Goal: Task Accomplishment & Management: Manage account settings

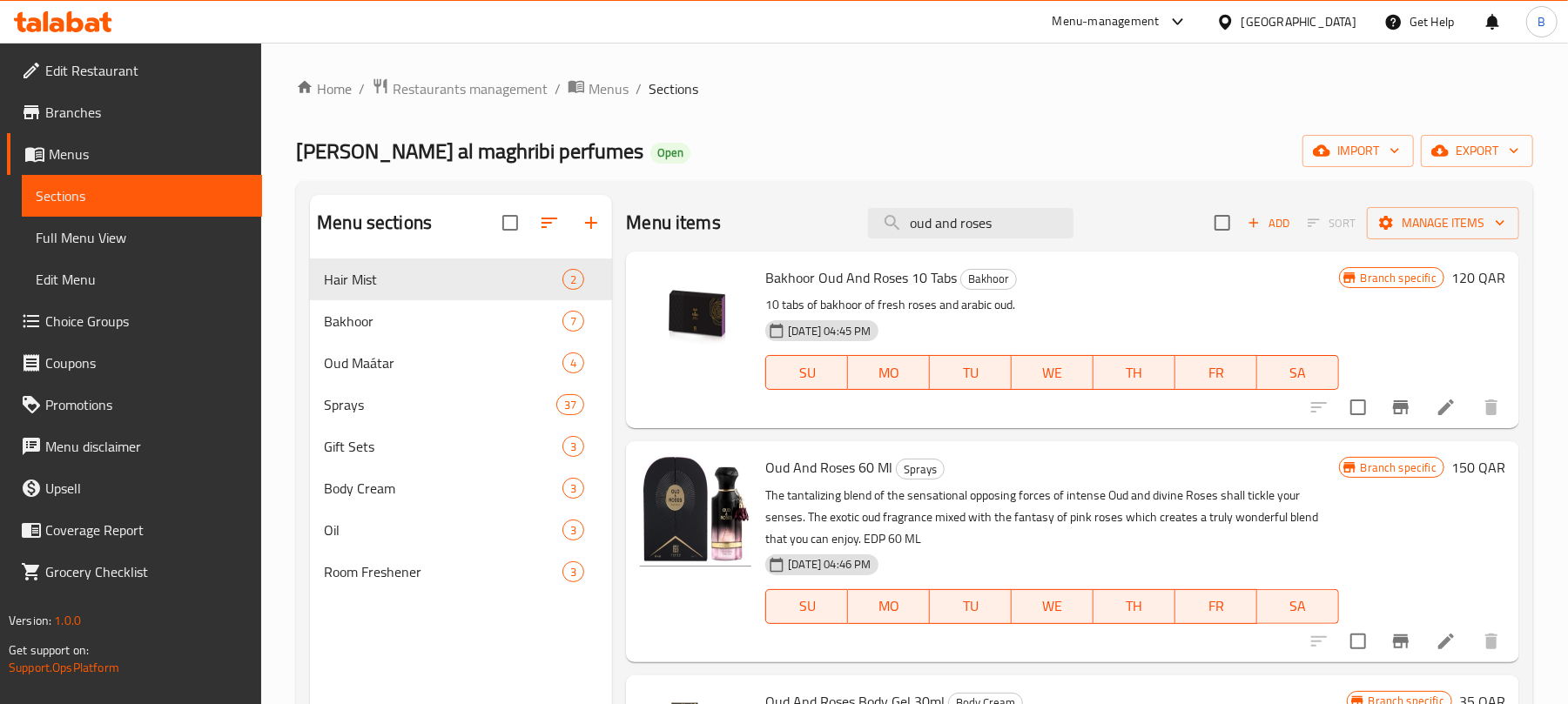
click at [985, 217] on input "oud and roses" at bounding box center [970, 223] width 205 height 30
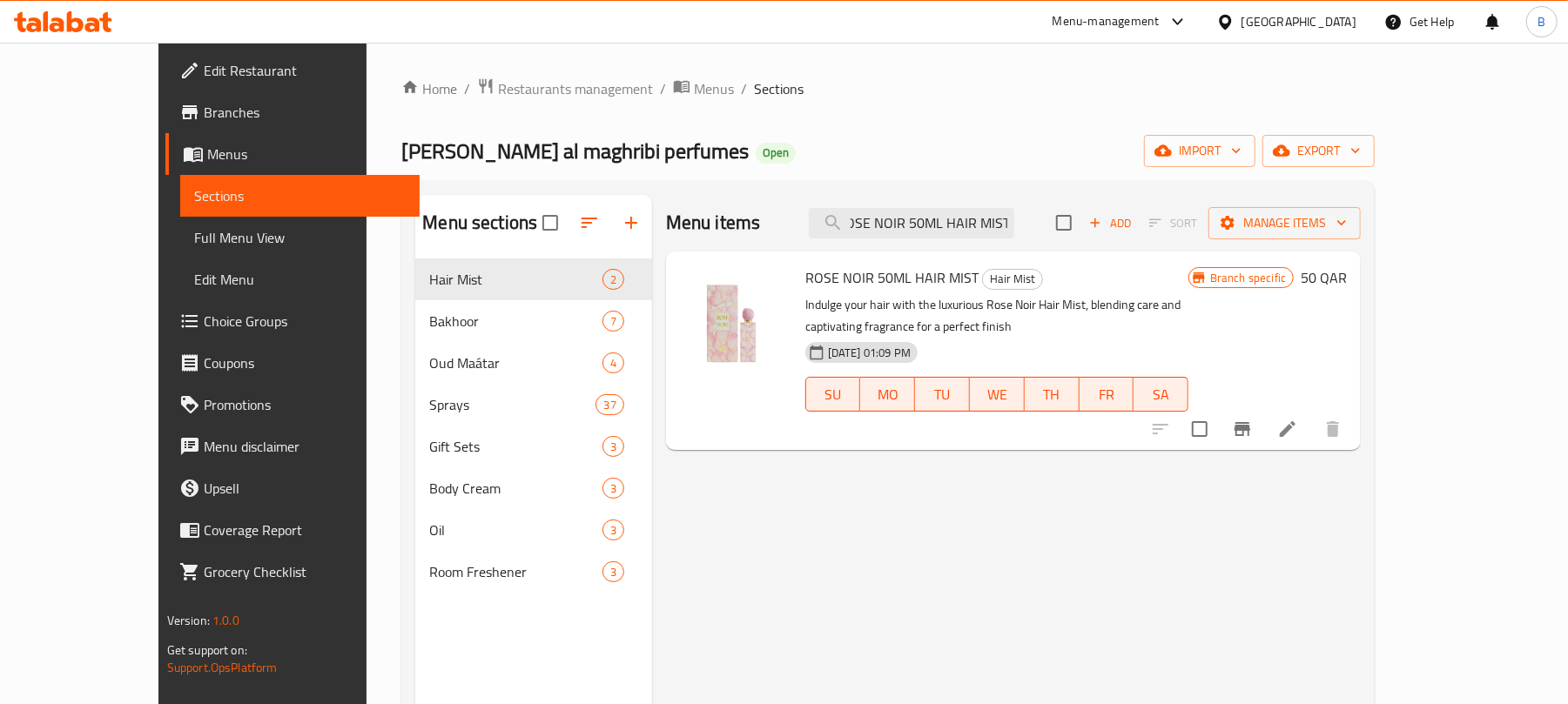
type input "ROSE NOIR 50ML HAIR MIST"
click at [956, 224] on input "ROSE NOIR 50ML HAIR MIST" at bounding box center [910, 223] width 205 height 30
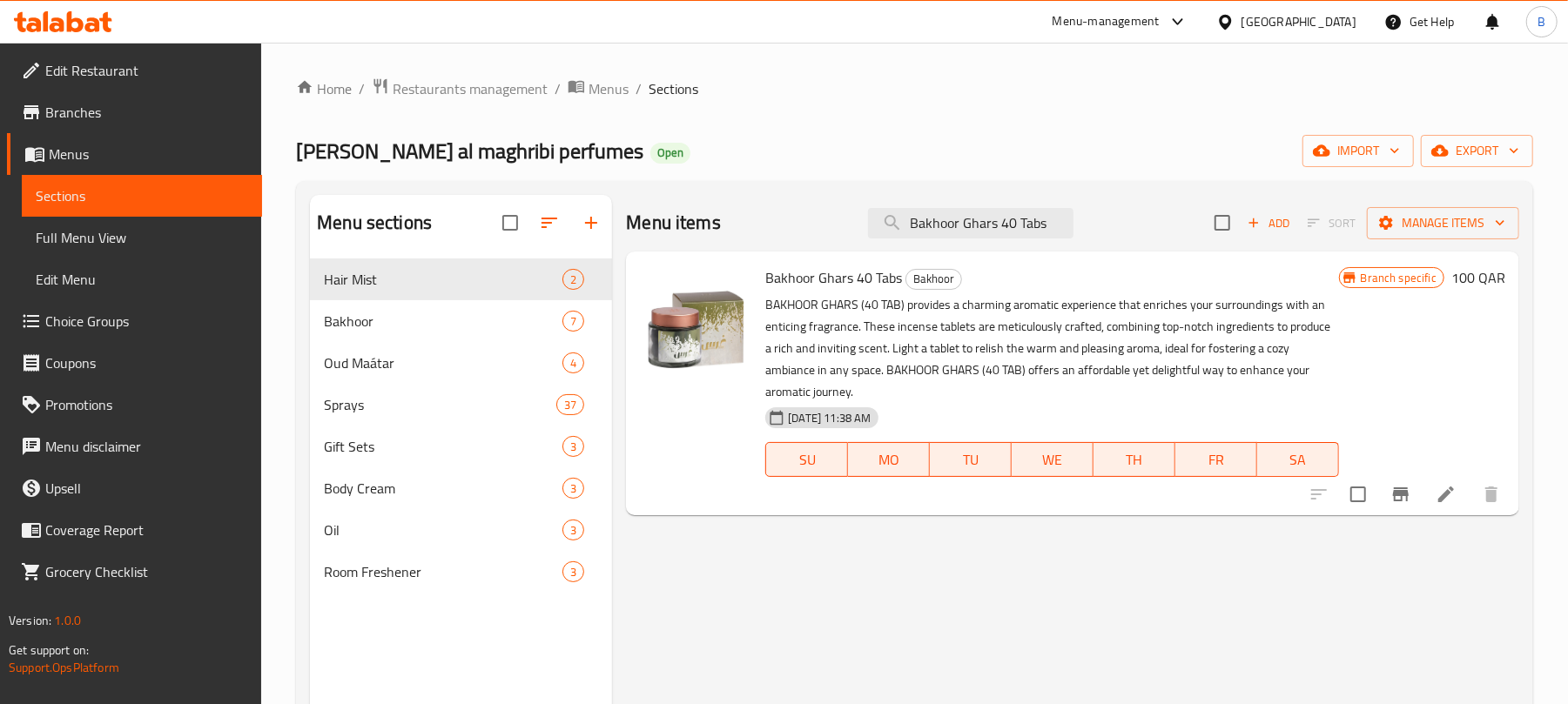
click at [942, 240] on div "Menu items Bakhoor Ghars 40 Tabs Add Sort Manage items" at bounding box center [1073, 223] width 893 height 57
click at [942, 233] on input "Bakhoor Ghars 40 Tabs" at bounding box center [970, 223] width 205 height 30
paste input "Bushra 25 Tabs Box"
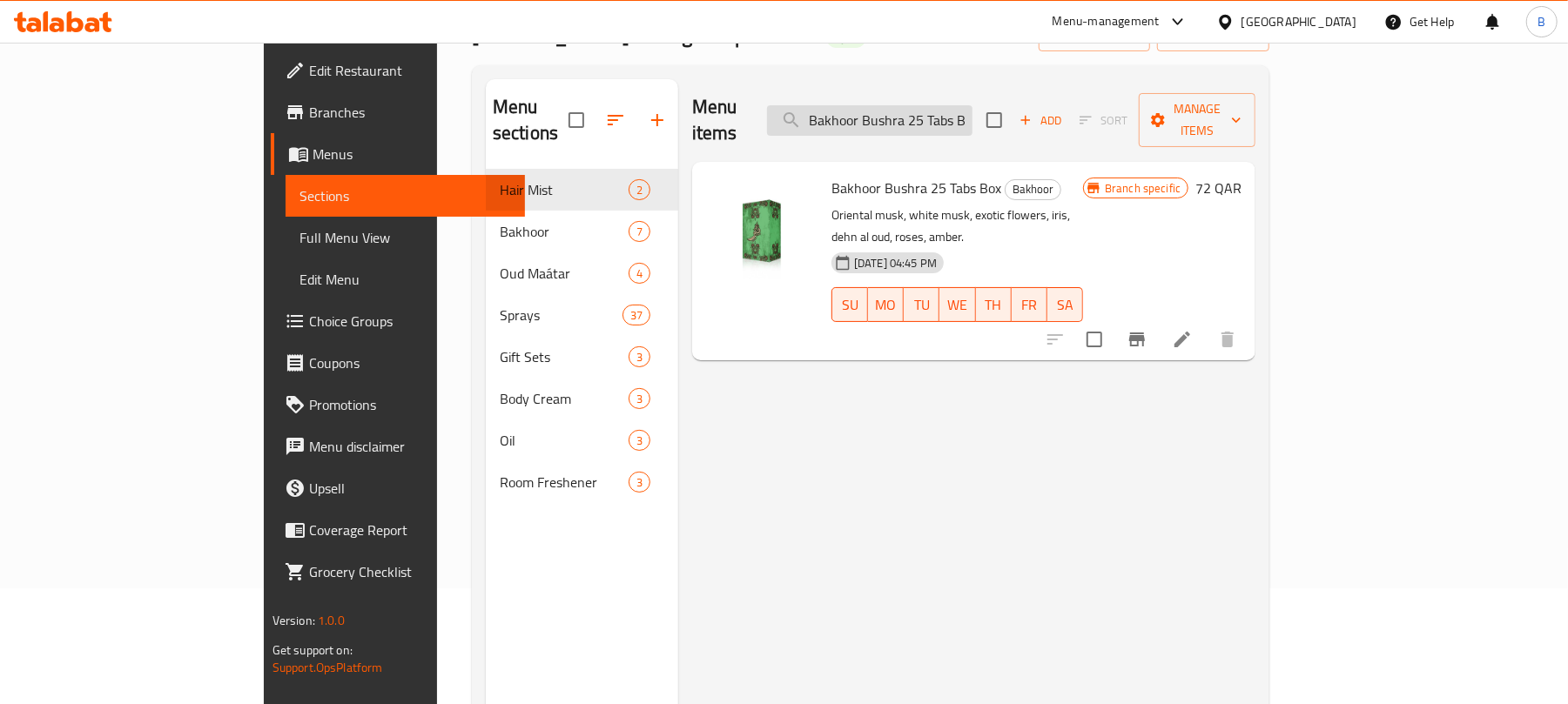
click at [948, 111] on input "Bakhoor Bushra 25 Tabs Box" at bounding box center [869, 120] width 205 height 30
paste input "Ghair Aádi 15 Tabs"
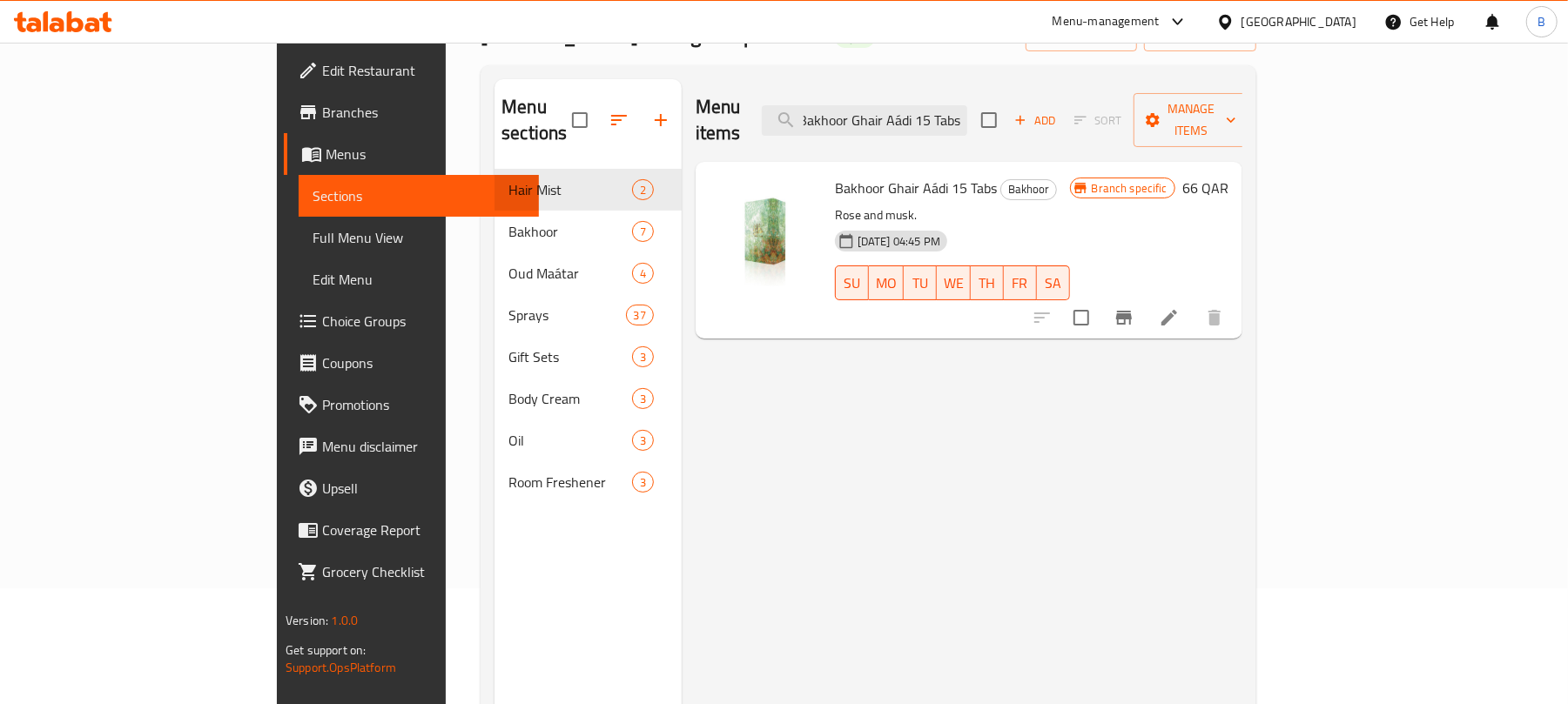
click at [844, 175] on span "Bakhoor Ghair Aádi 15 Tabs" at bounding box center [915, 188] width 162 height 27
drag, startPoint x: 1457, startPoint y: 297, endPoint x: 1003, endPoint y: 378, distance: 461.2
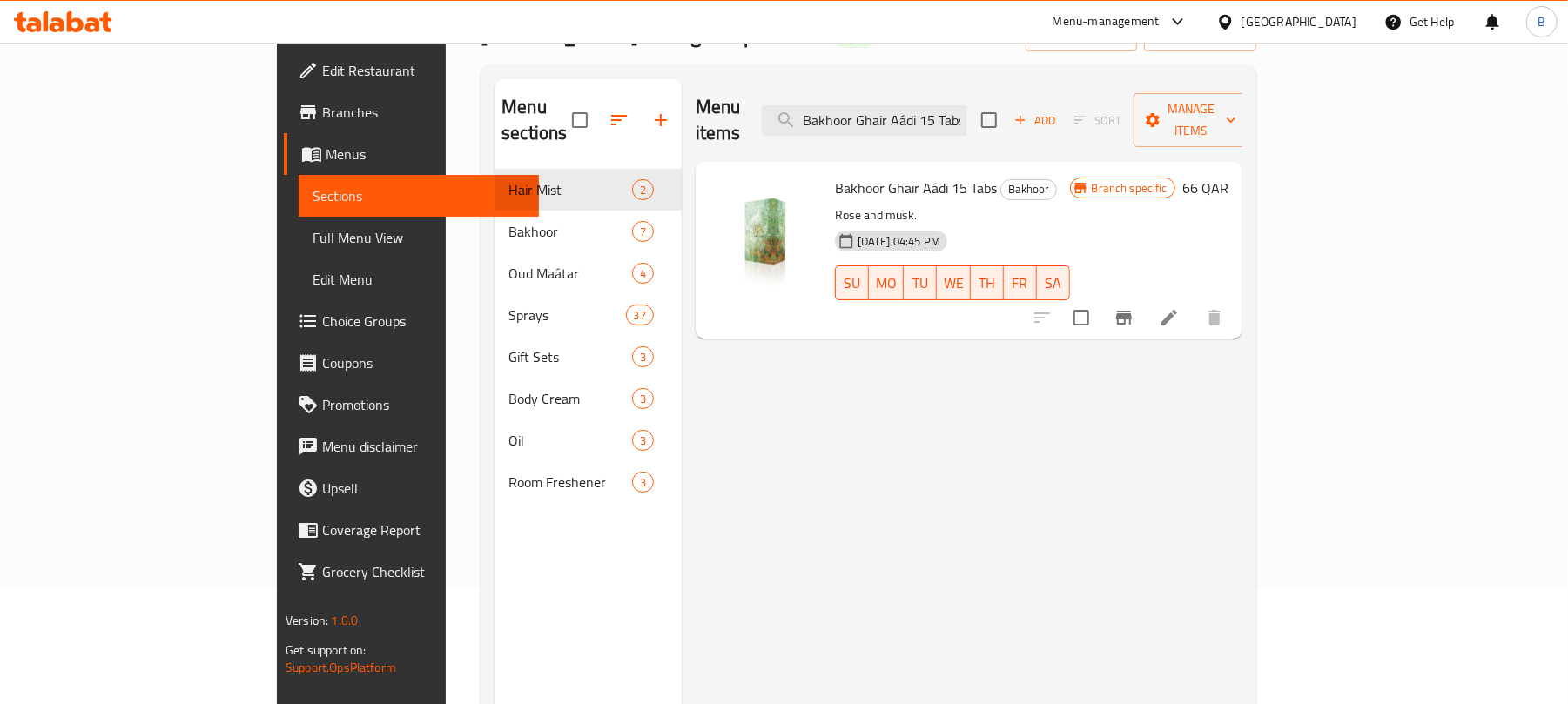
click at [1003, 378] on div "Menu items Bakhoor Ghair Aádi 15 Tabs Add Sort Manage items Bakhoor Ghair Aádi …" at bounding box center [961, 432] width 560 height 704
click at [961, 112] on input "Bakhoor Ghair Aádi 15 Tabs" at bounding box center [864, 120] width 205 height 30
paste input "Tabakhar"
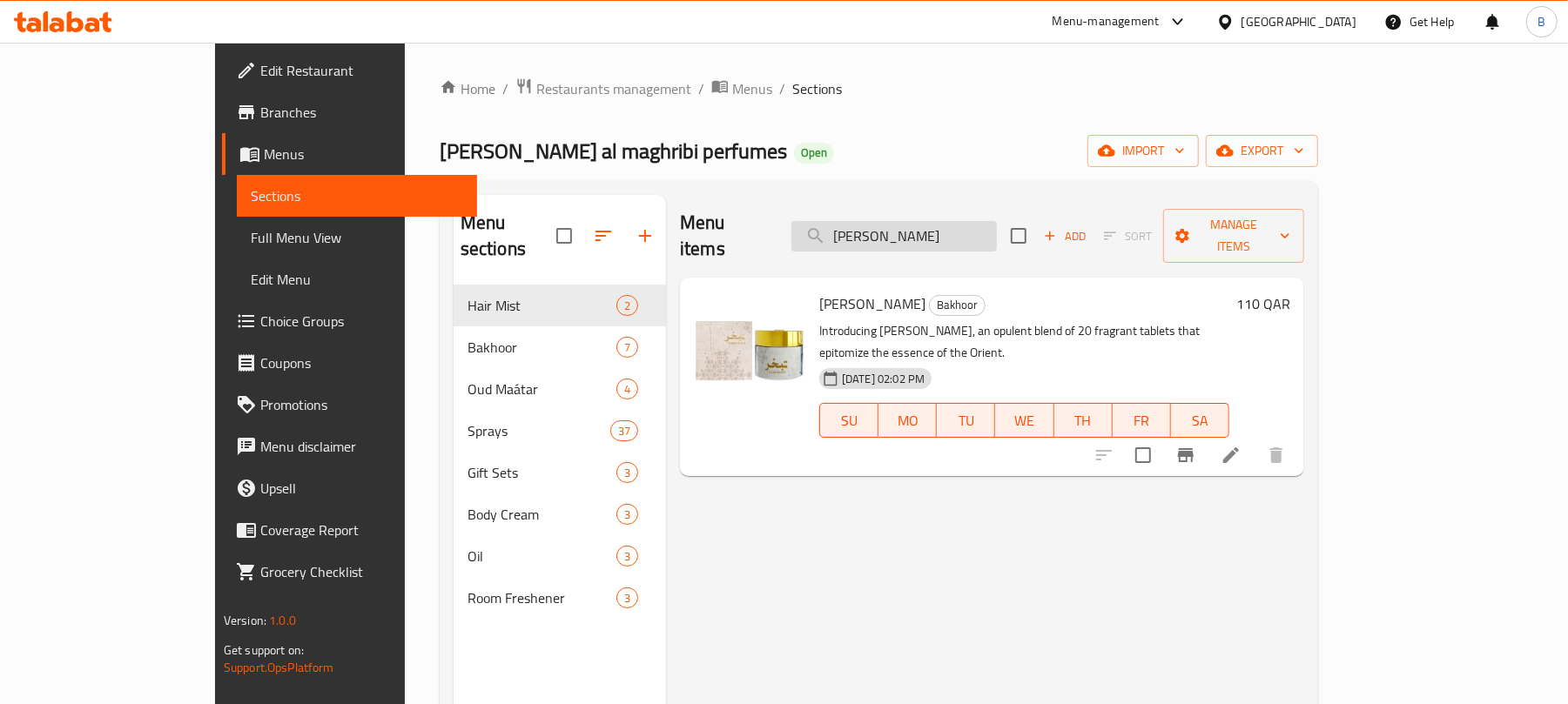
click at [965, 233] on input "Bakhoor Tabakhar" at bounding box center [894, 236] width 205 height 30
paste input "Supreme Body Gel 30ml"
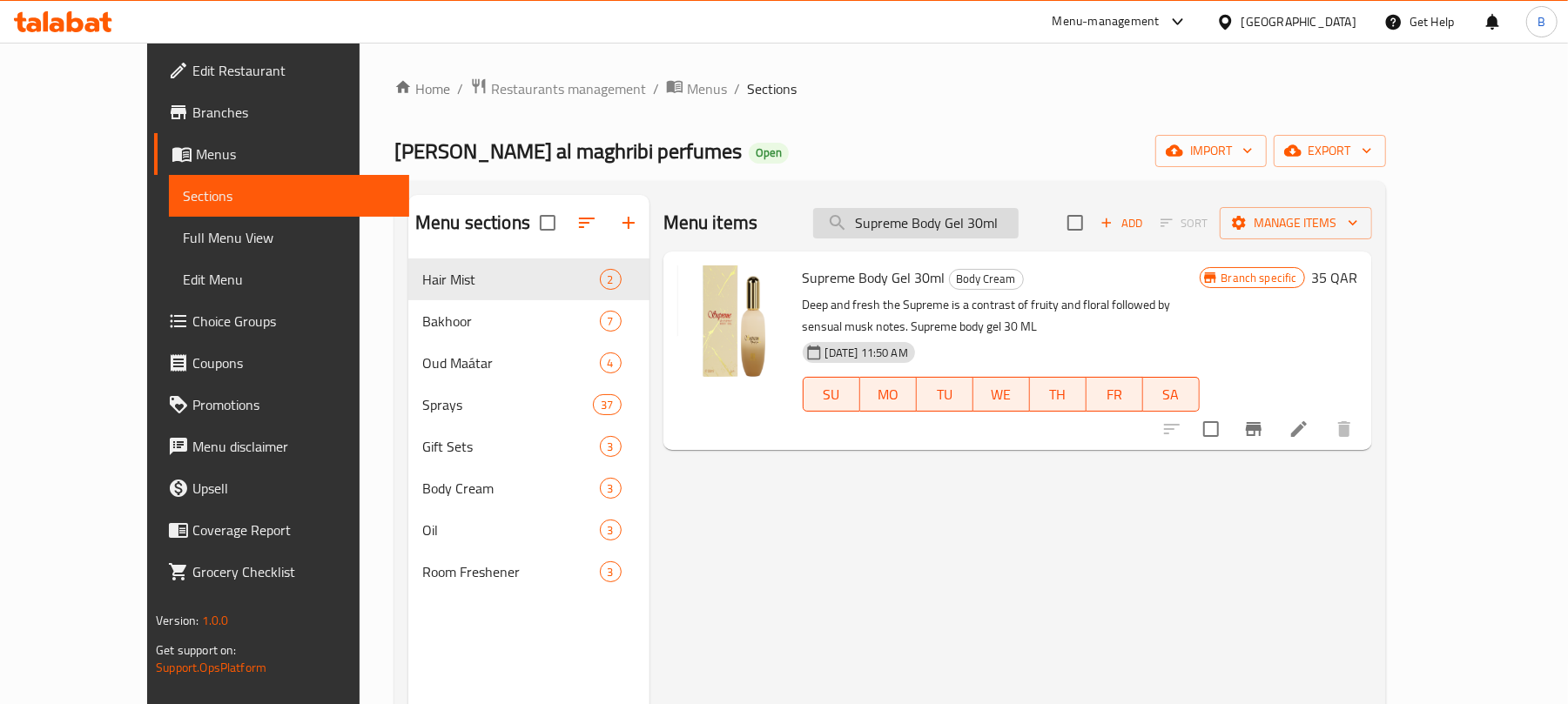
click at [1018, 235] on input "Supreme Body Gel 30ml" at bounding box center [915, 223] width 205 height 30
paste input "Mubakhar 3 M"
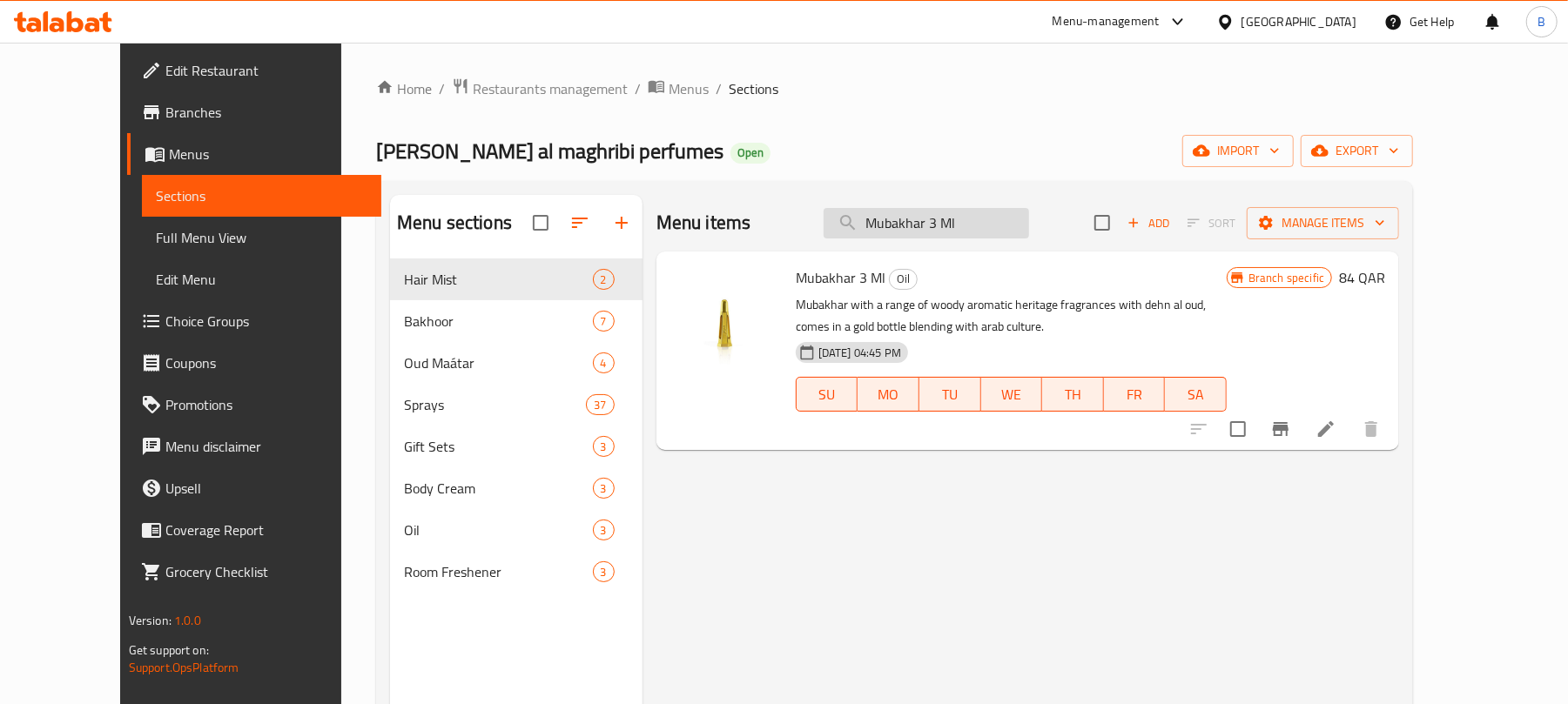
click at [1006, 209] on input "Mubakhar 3 Ml" at bounding box center [926, 223] width 205 height 30
paste input "Dehn Al Oud Hindi Seufi"
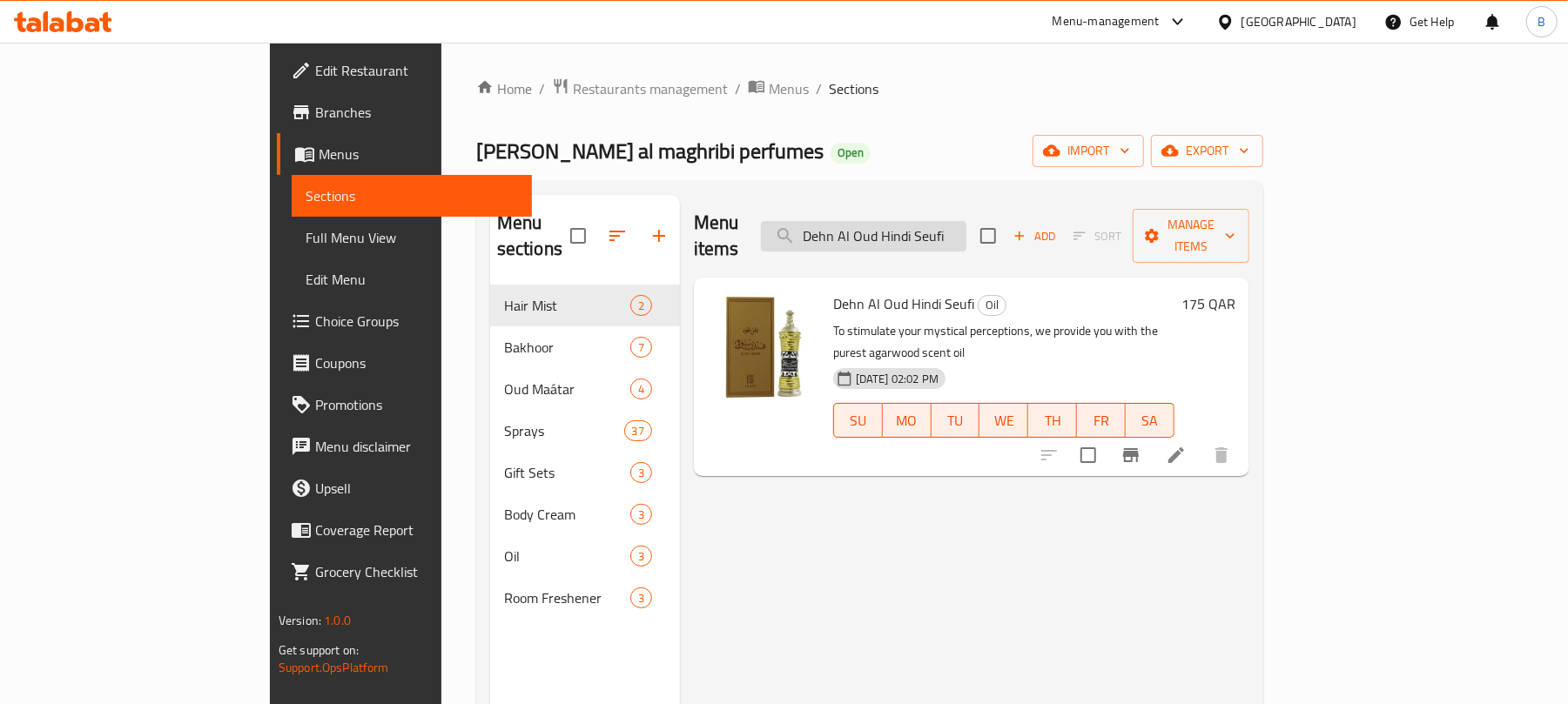
click at [966, 227] on input "Dehn Al Oud Hindi Seufi" at bounding box center [863, 236] width 205 height 30
paste input "CHERRY 50ML (NEW)"
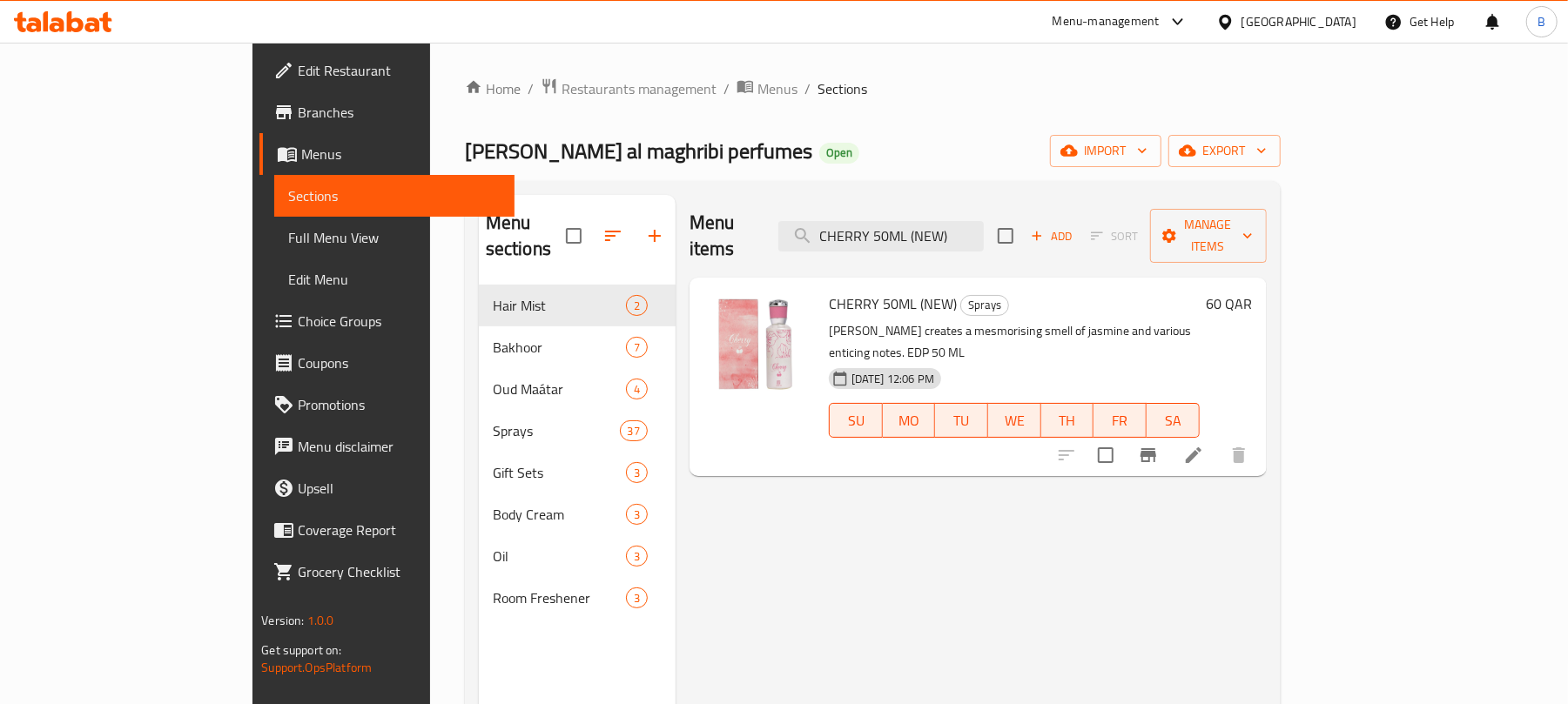
click at [831, 285] on div "CHERRY 50ML (NEW) Sprays Cherry creates a mesmorising smell of jasmine and vari…" at bounding box center [1014, 378] width 384 height 185
click at [830, 291] on span "CHERRY 50ML (NEW)" at bounding box center [893, 304] width 128 height 27
click at [831, 291] on span "CHERRY 50ML (NEW)" at bounding box center [893, 304] width 128 height 27
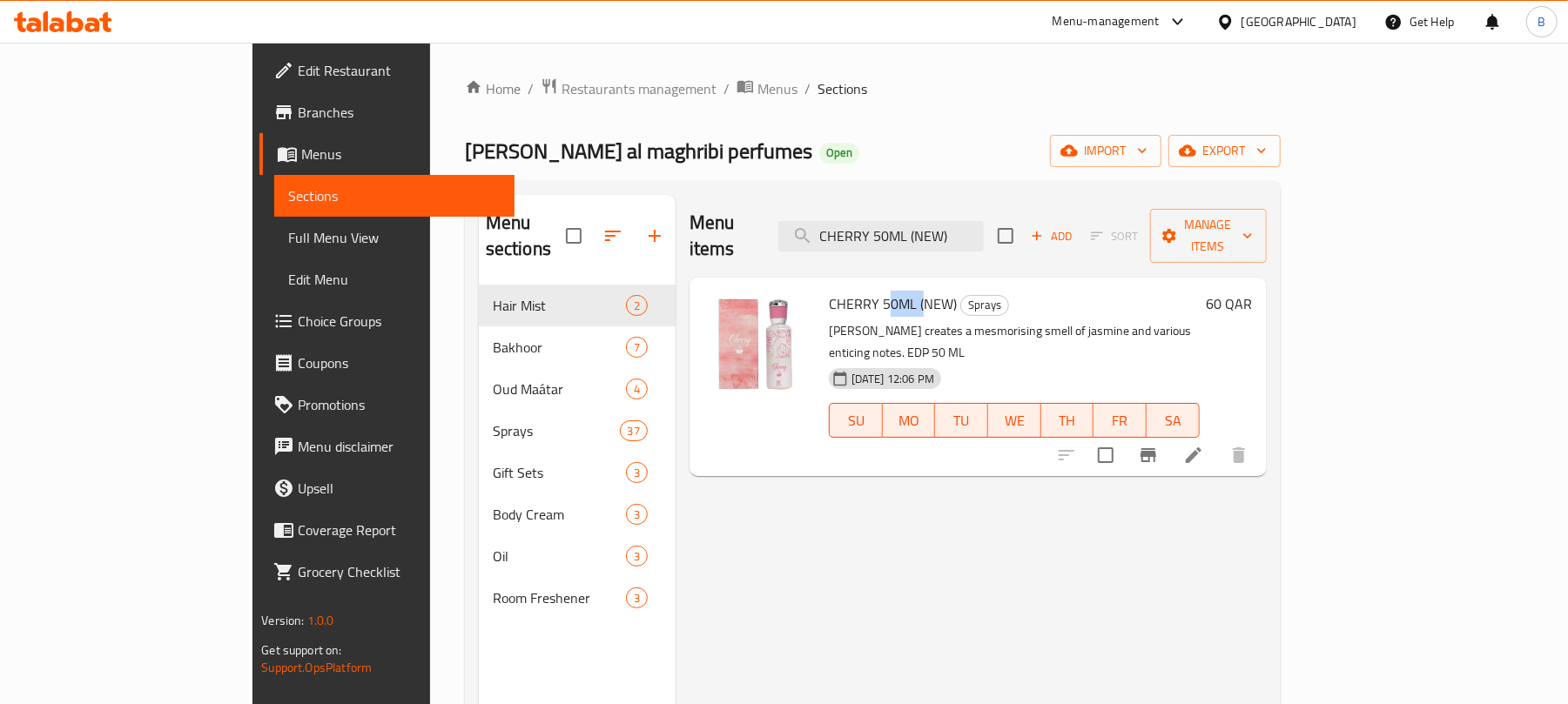
click at [831, 291] on span "CHERRY 50ML (NEW)" at bounding box center [893, 304] width 128 height 27
click at [983, 228] on input "CHERRY 50ML (NEW)" at bounding box center [881, 236] width 205 height 30
click at [983, 227] on input "CHERRY 50ML (NEW)" at bounding box center [881, 236] width 205 height 30
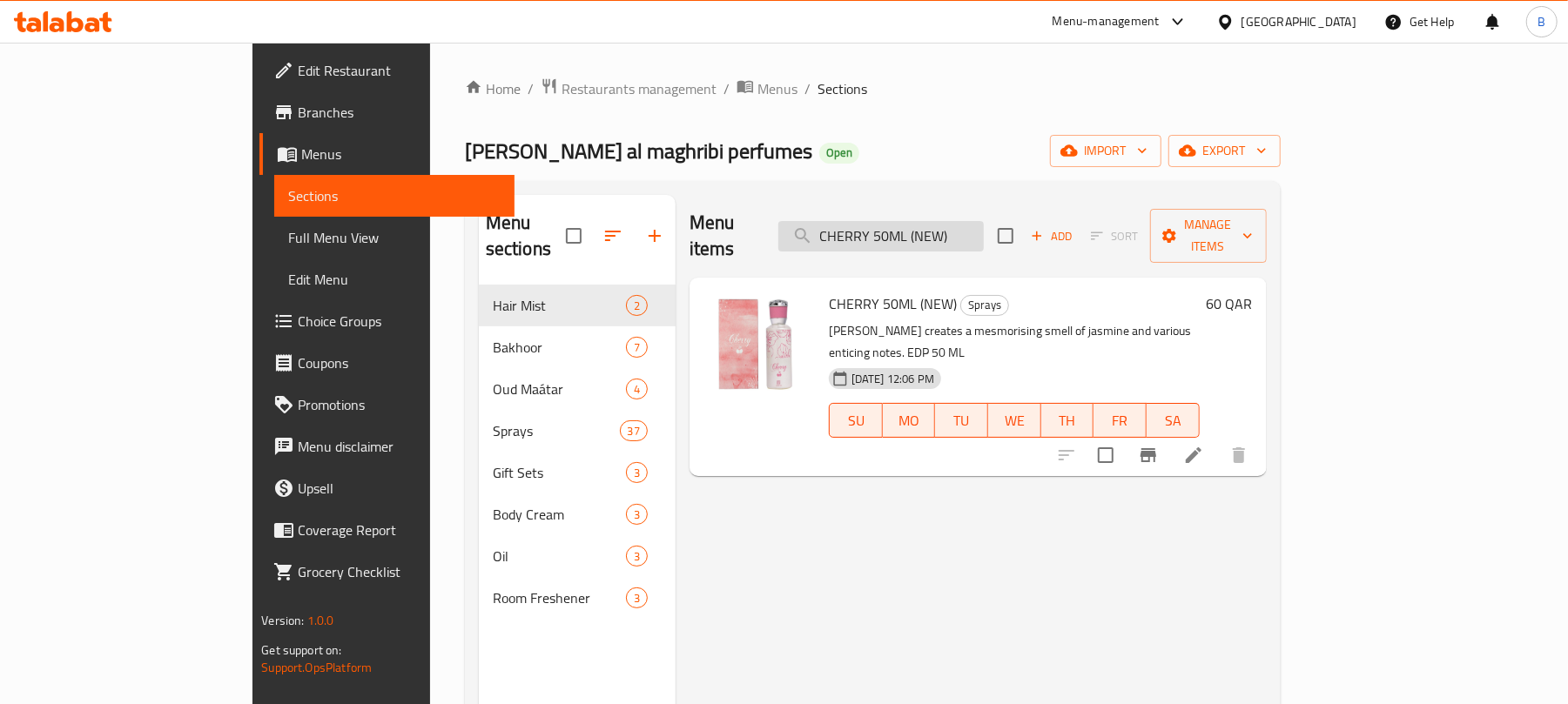
paste input "PEARL OUD 75ML"
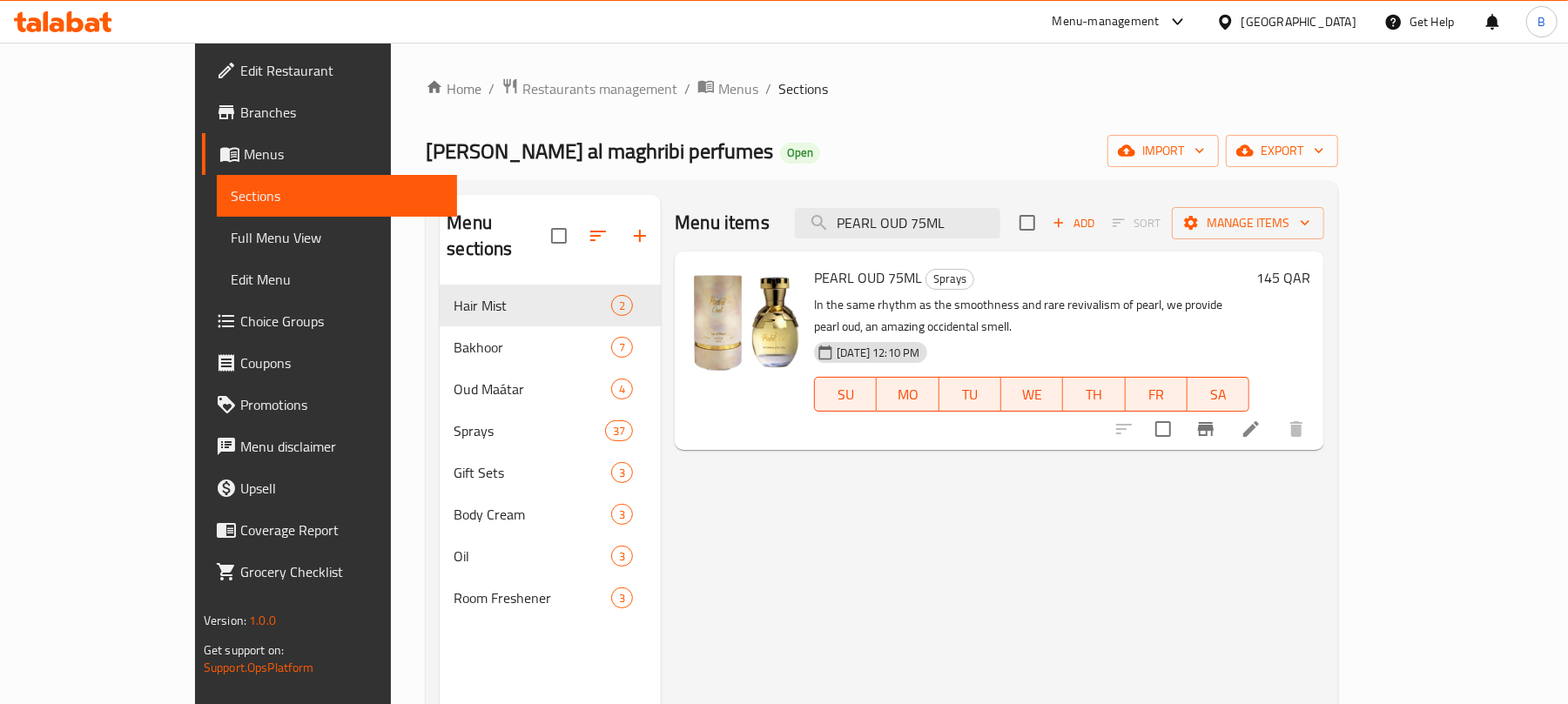
drag, startPoint x: 1450, startPoint y: 420, endPoint x: 1475, endPoint y: 467, distance: 53.2
click at [1324, 467] on div "Menu items PEARL OUD 75ML Add Sort Manage items PEARL OUD 75ML Sprays In the sa…" at bounding box center [992, 547] width 664 height 704
click at [990, 223] on input "PEARL OUD 75ML" at bounding box center [897, 223] width 205 height 30
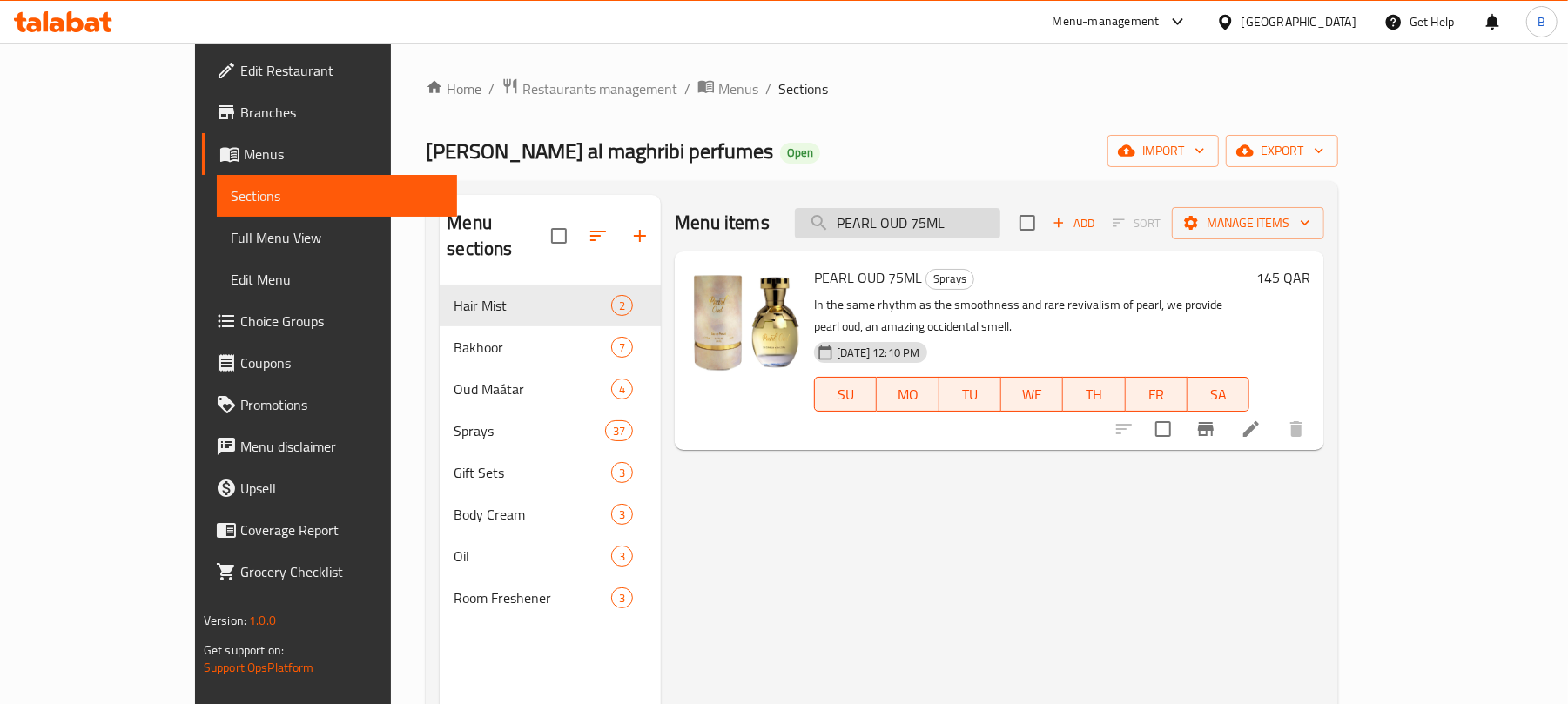
paste input "Musk Ahmed 50 Ml New"
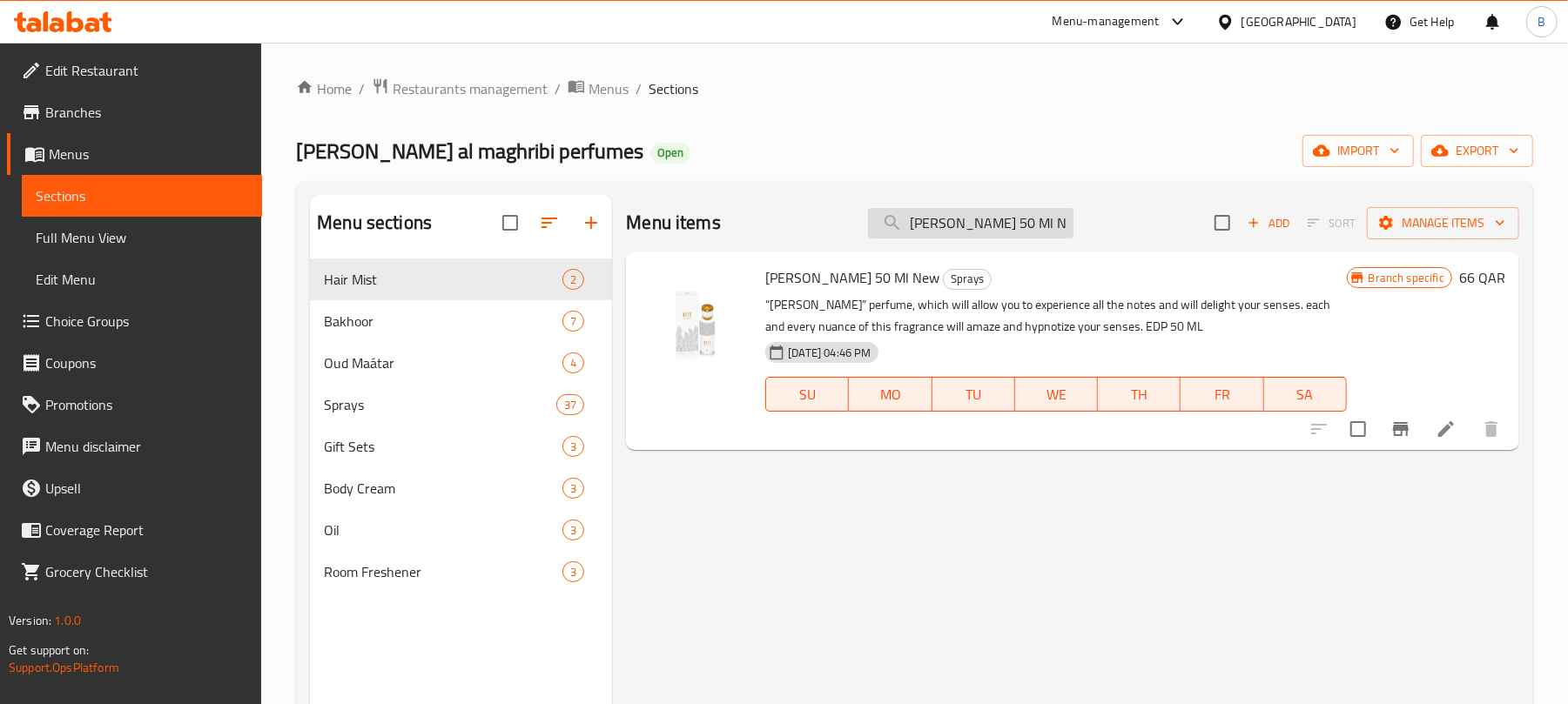
click at [956, 237] on input "Musk Ahmed 50 Ml New" at bounding box center [970, 223] width 205 height 30
click at [956, 233] on input "Musk Ahmed 50 Ml New" at bounding box center [970, 223] width 205 height 30
paste input "Little Hearts 50 Ml"
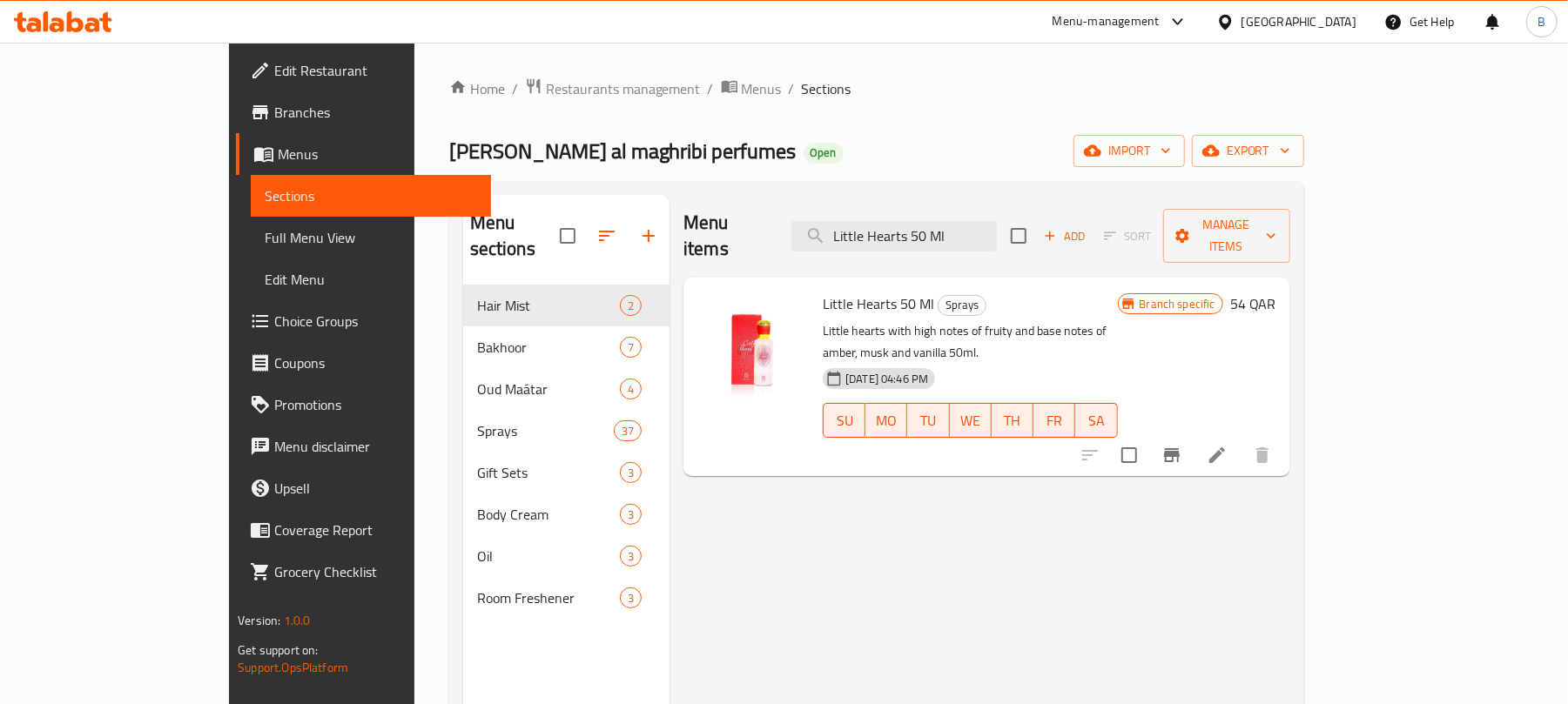
drag, startPoint x: 1431, startPoint y: 412, endPoint x: 1439, endPoint y: 409, distance: 8.5
click at [954, 227] on input "Little Hearts 50 Ml" at bounding box center [894, 236] width 205 height 30
paste input "Arwa 10"
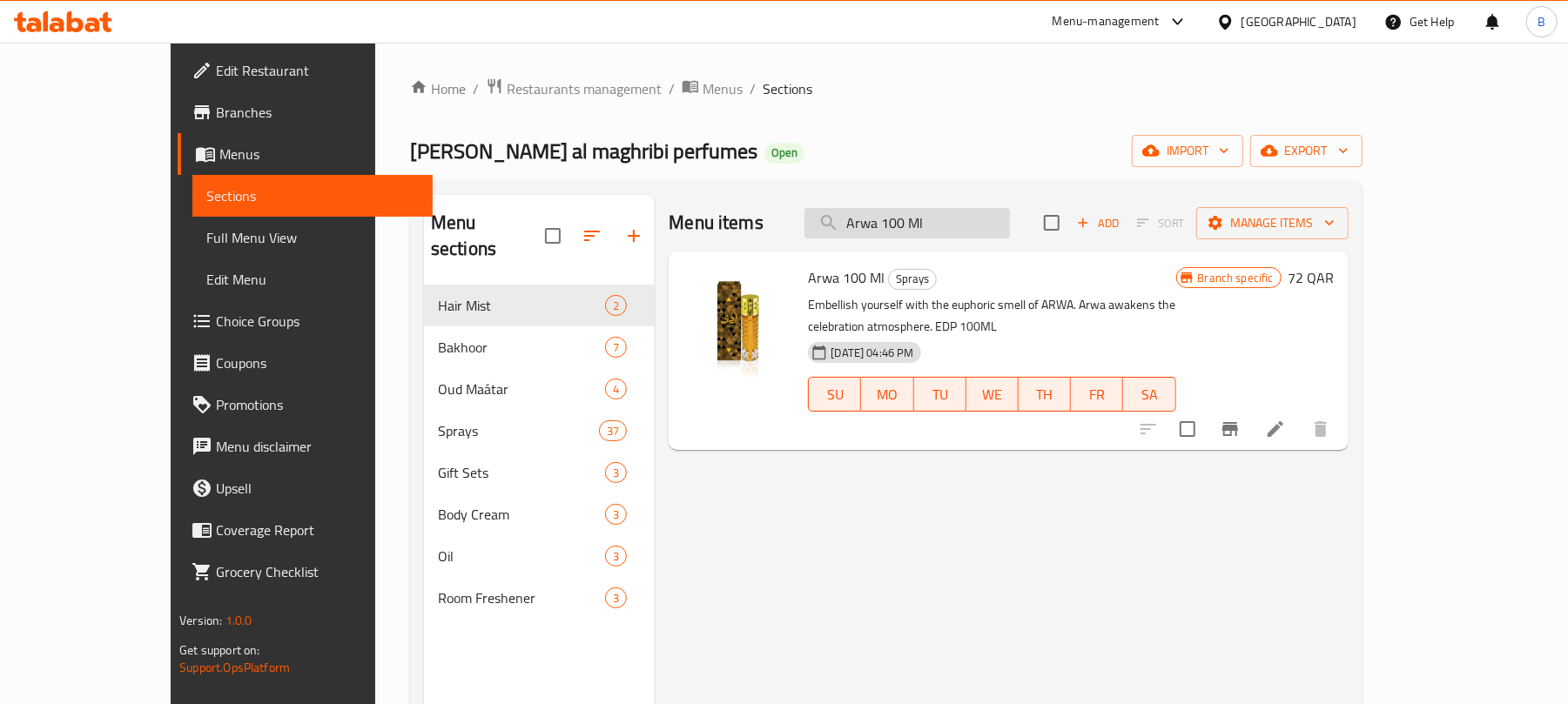
click at [955, 213] on input "Arwa 100 Ml" at bounding box center [906, 223] width 205 height 30
paste input "Hirfa 75"
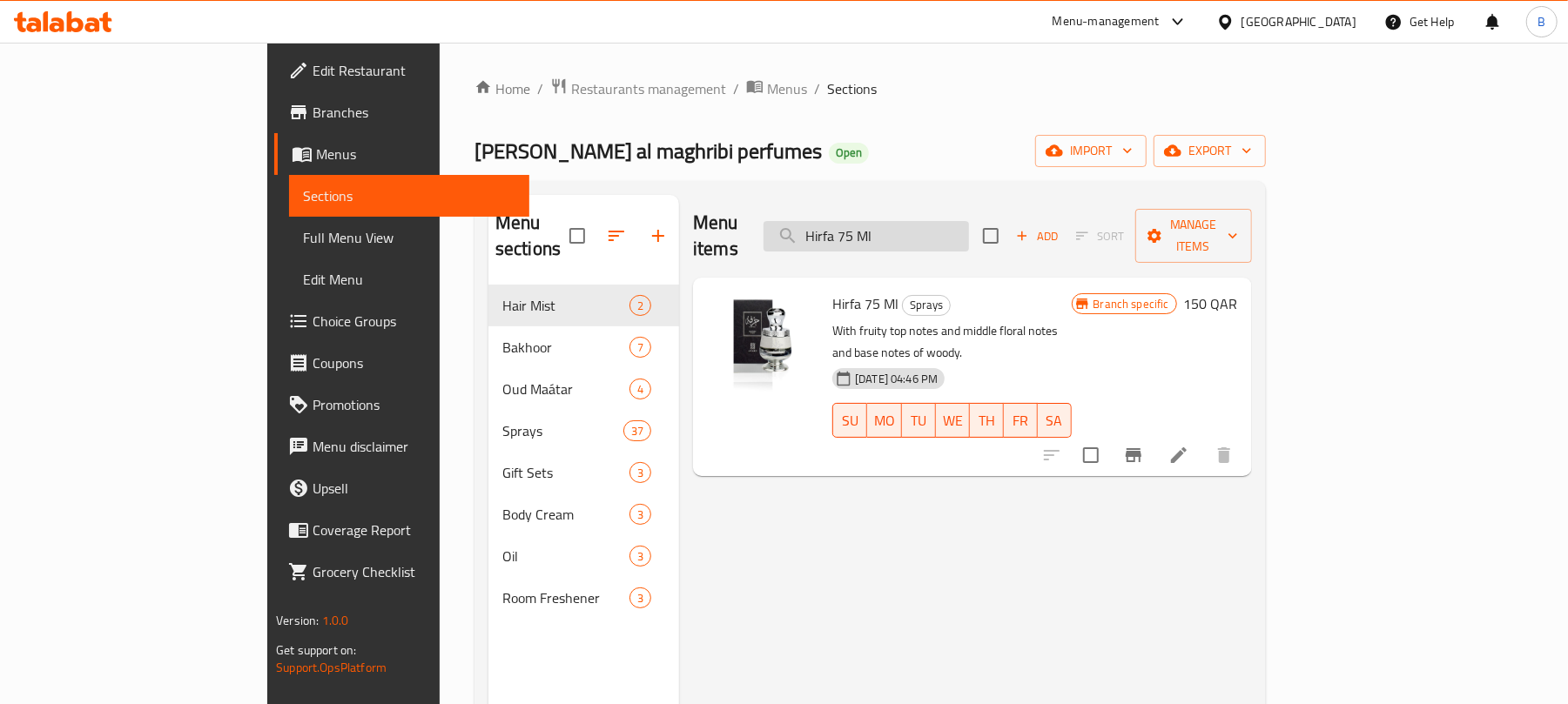
click at [919, 230] on input "Hirfa 75 Ml" at bounding box center [865, 236] width 205 height 30
paste input "Gardenia"
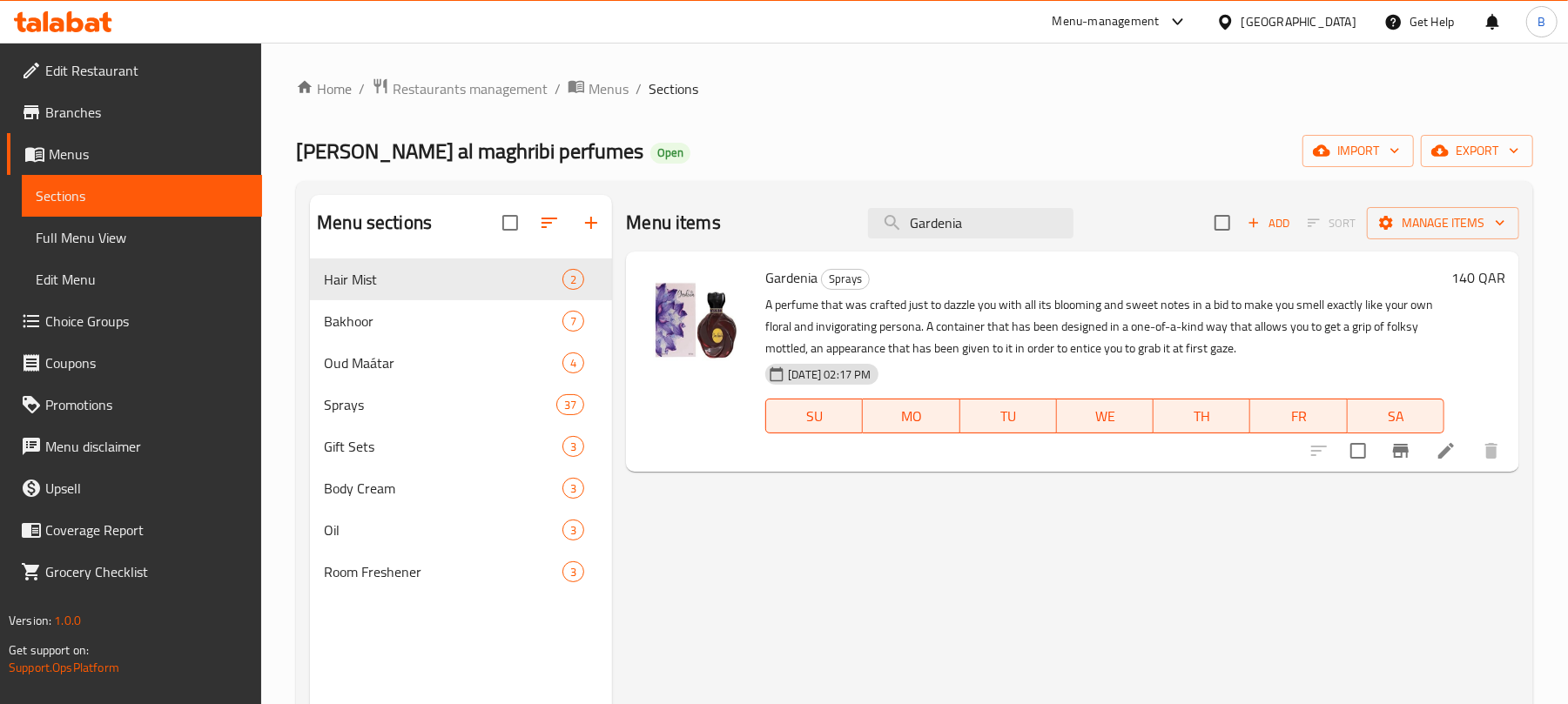
drag, startPoint x: 1456, startPoint y: 443, endPoint x: 1449, endPoint y: 457, distance: 15.7
click at [949, 223] on input "Gardenia" at bounding box center [970, 223] width 205 height 30
paste input "Musk Ahmed 50 Ml"
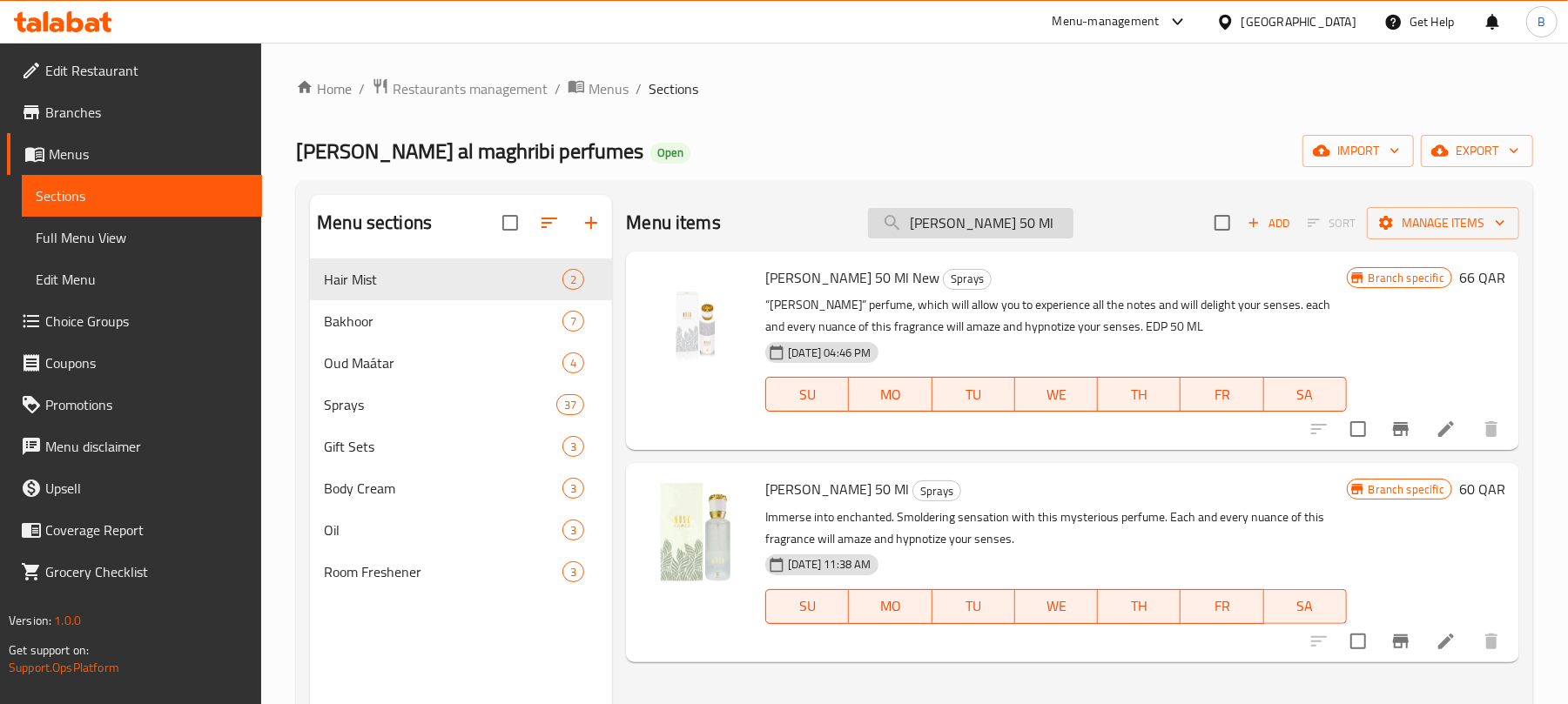
click at [983, 224] on input "Musk Ahmed 50 Ml" at bounding box center [970, 223] width 205 height 30
paste input "Al Shaikha Hind EDP 50 ML"
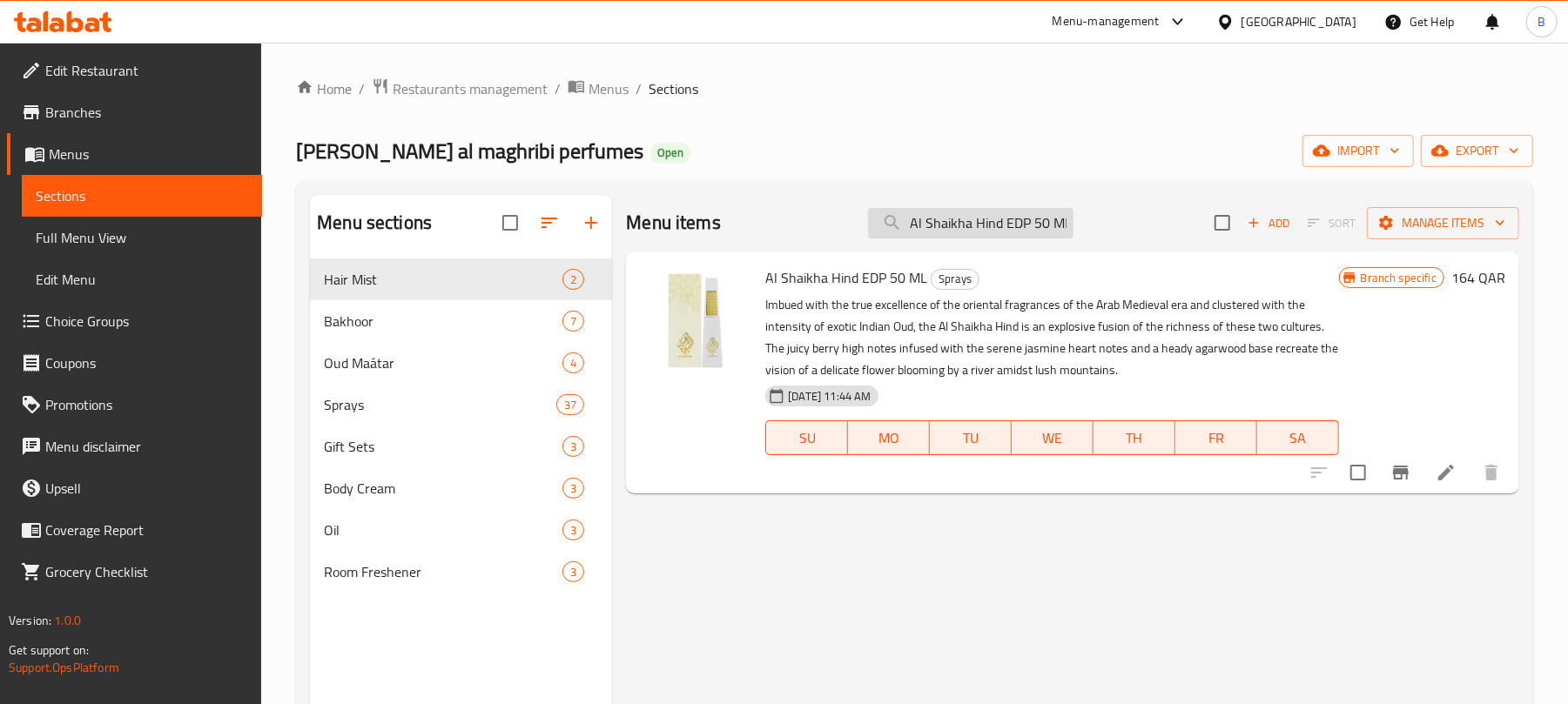
click at [935, 216] on input "Al Shaikha Hind EDP 50 ML" at bounding box center [970, 223] width 205 height 30
paste input "Silk Oud EDP 6"
click at [1021, 227] on input "Silk Oud EDP 60 ML" at bounding box center [970, 223] width 205 height 30
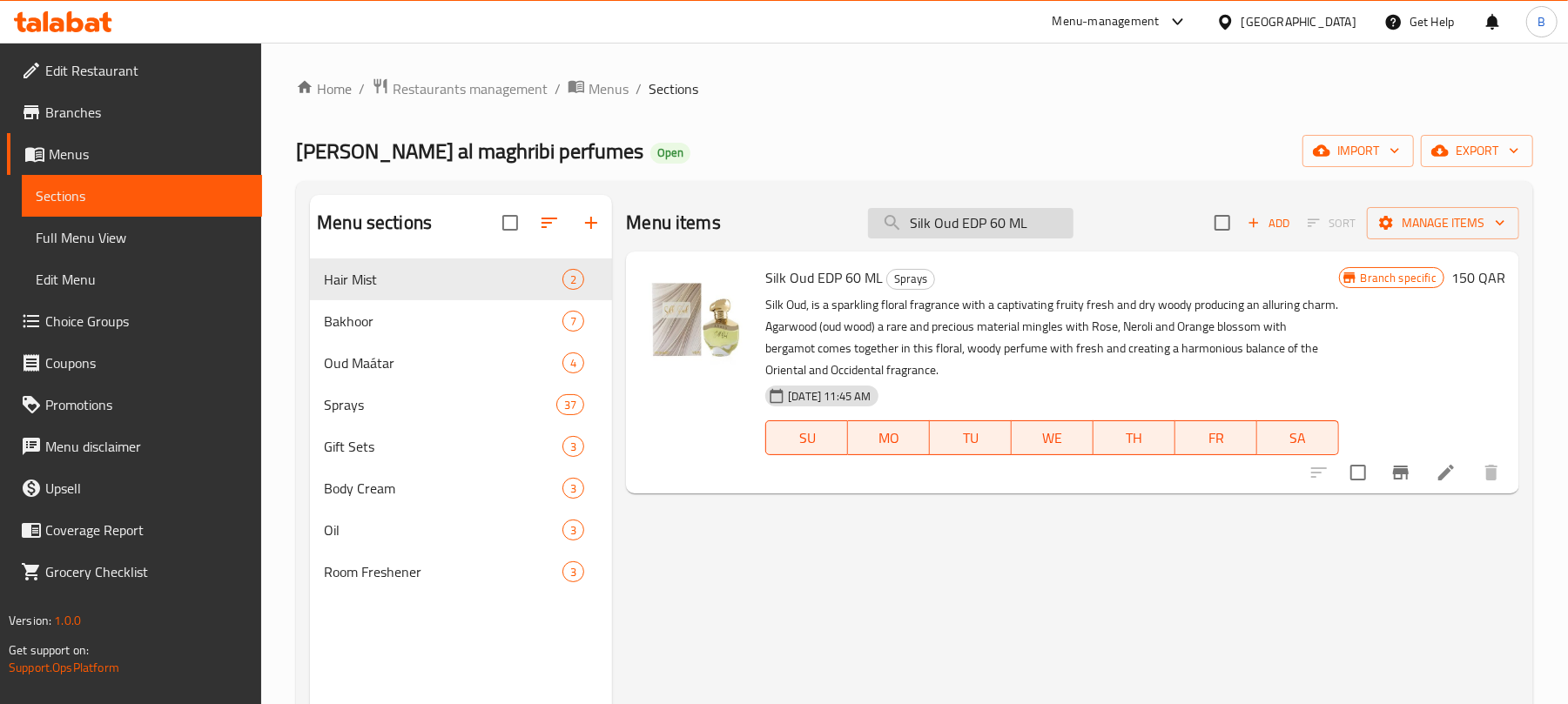
click at [1021, 227] on input "Silk Oud EDP 60 ML" at bounding box center [970, 223] width 205 height 30
paste input "OUD & ROSES 50ML HAIR MIST"
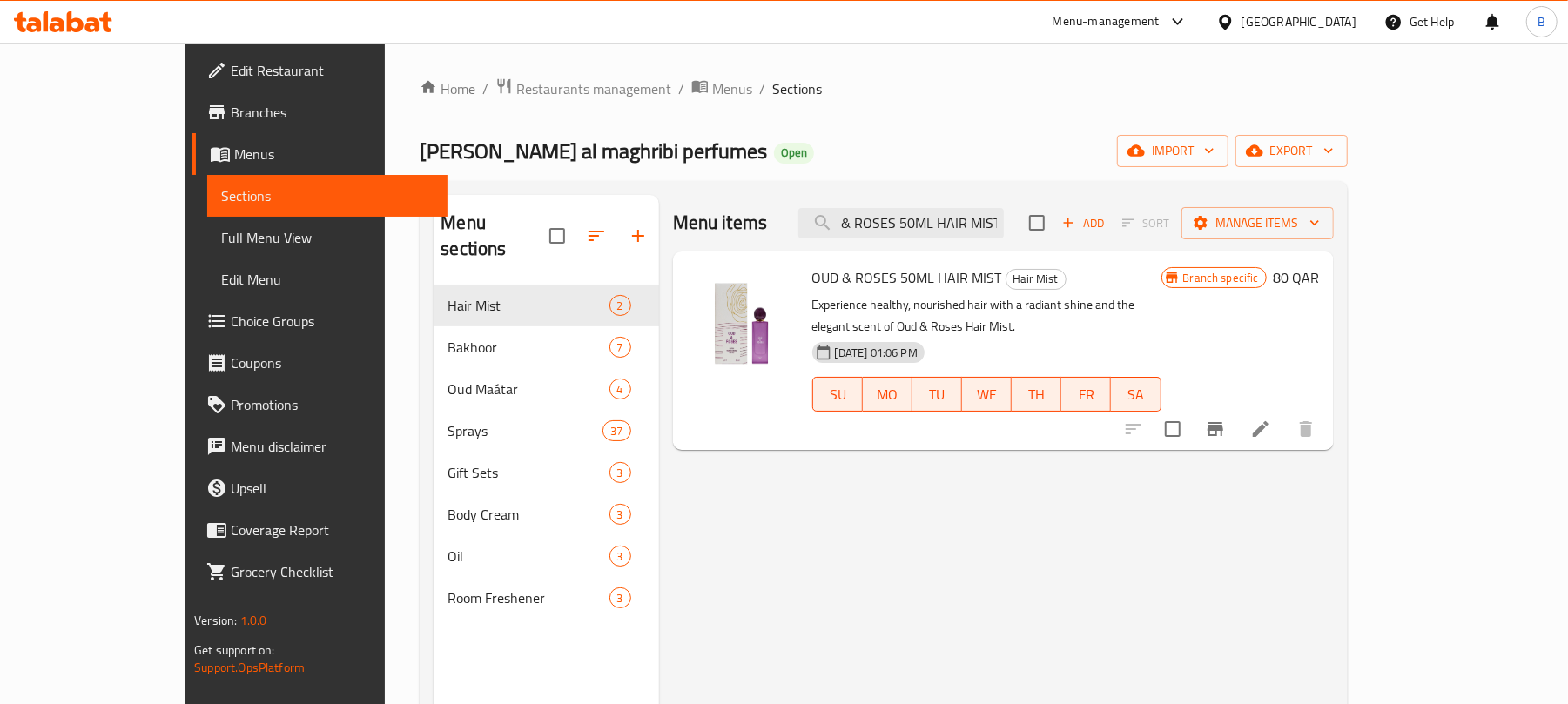
type input "OUD & ROSES 50ML HAIR MIST"
drag, startPoint x: 1467, startPoint y: 406, endPoint x: 1442, endPoint y: 412, distance: 25.7
click at [231, 102] on span "Branches" at bounding box center [332, 112] width 203 height 21
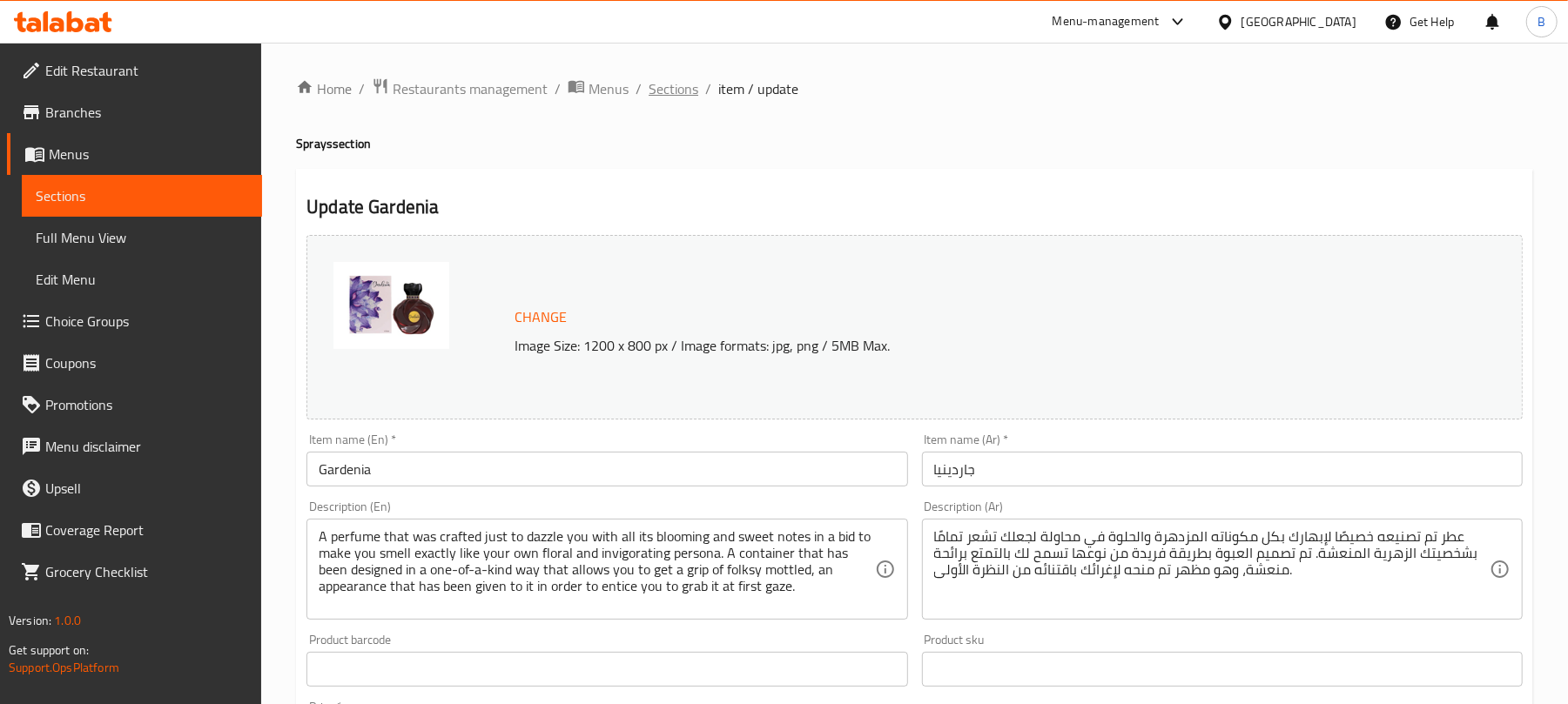
click at [664, 79] on span "Sections" at bounding box center [673, 88] width 49 height 21
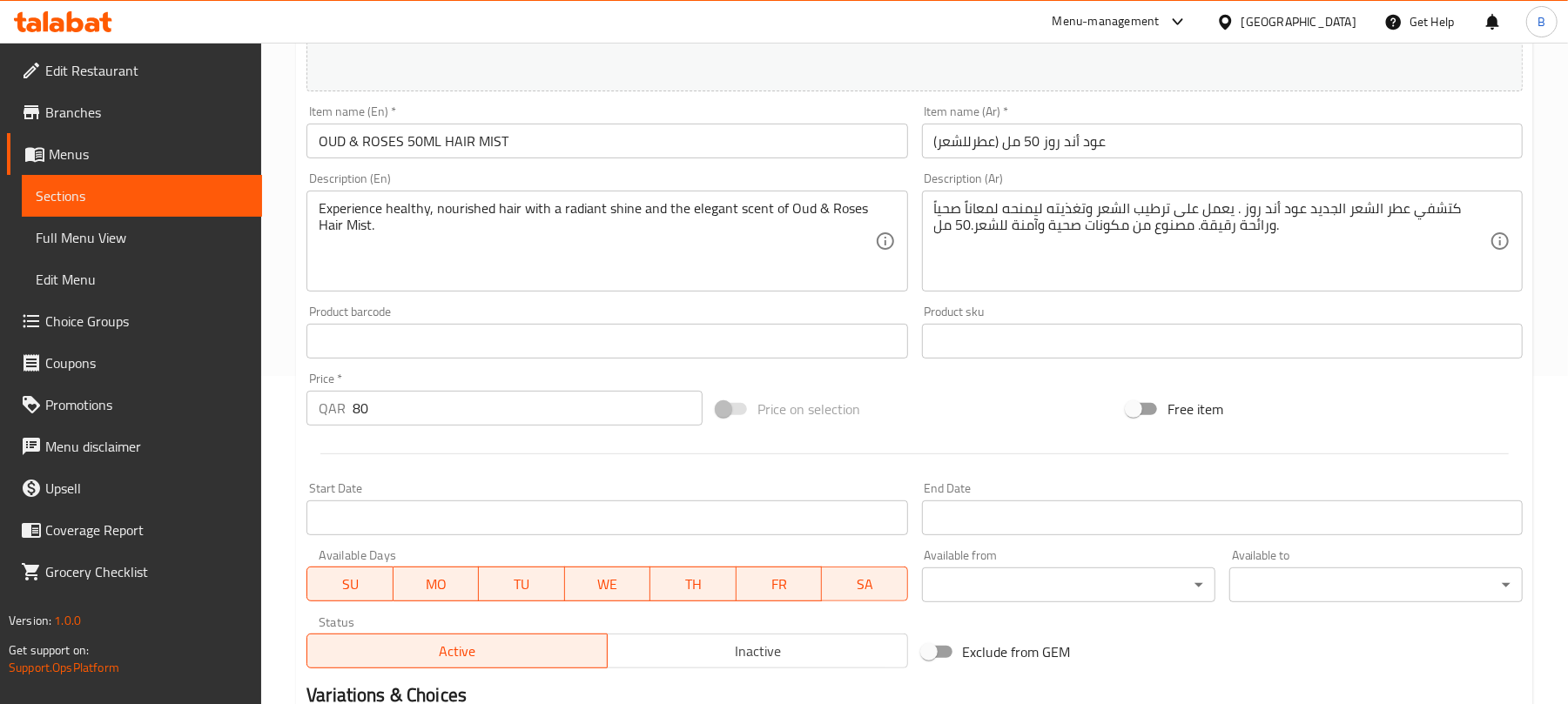
scroll to position [86, 0]
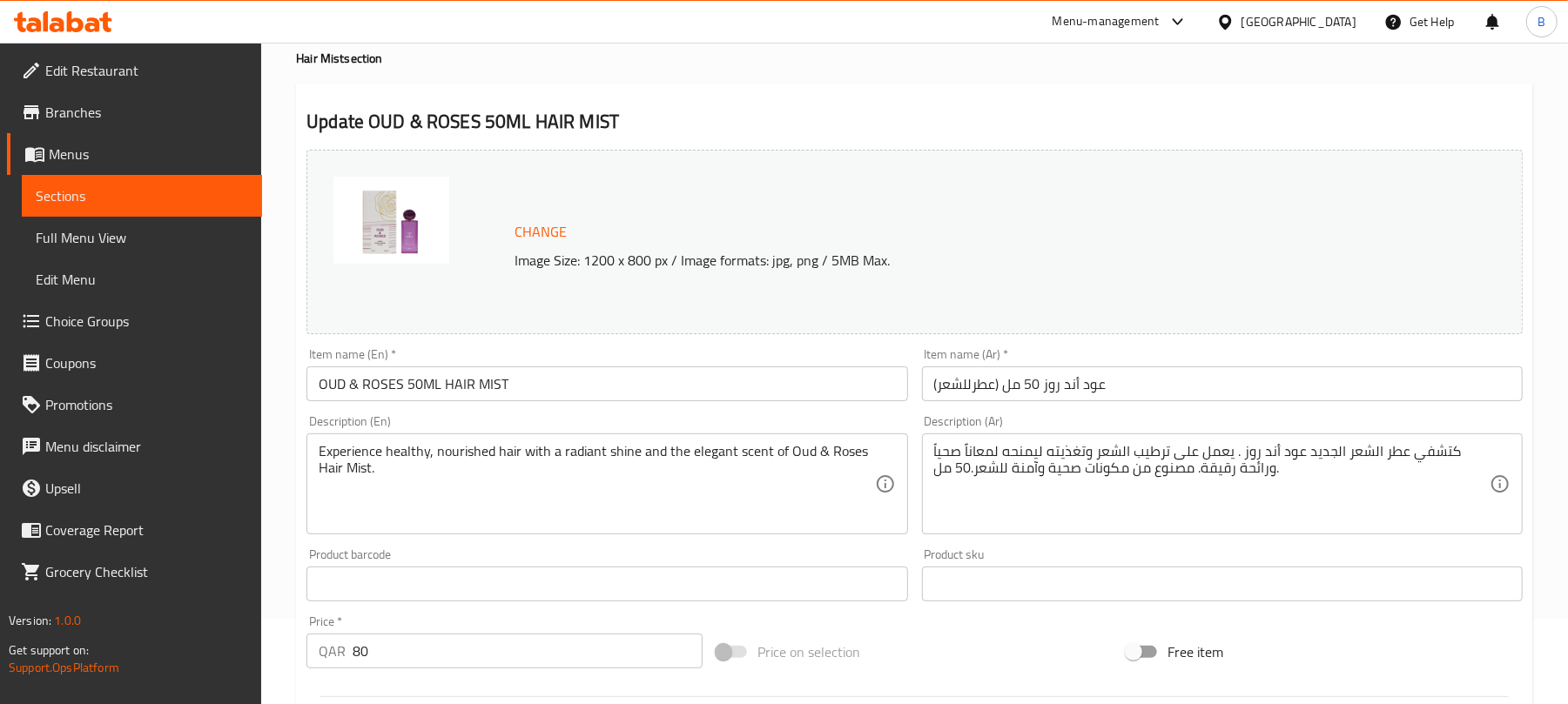
click at [616, 398] on input "OUD & ROSES 50ML HAIR MIST" at bounding box center [607, 383] width 601 height 34
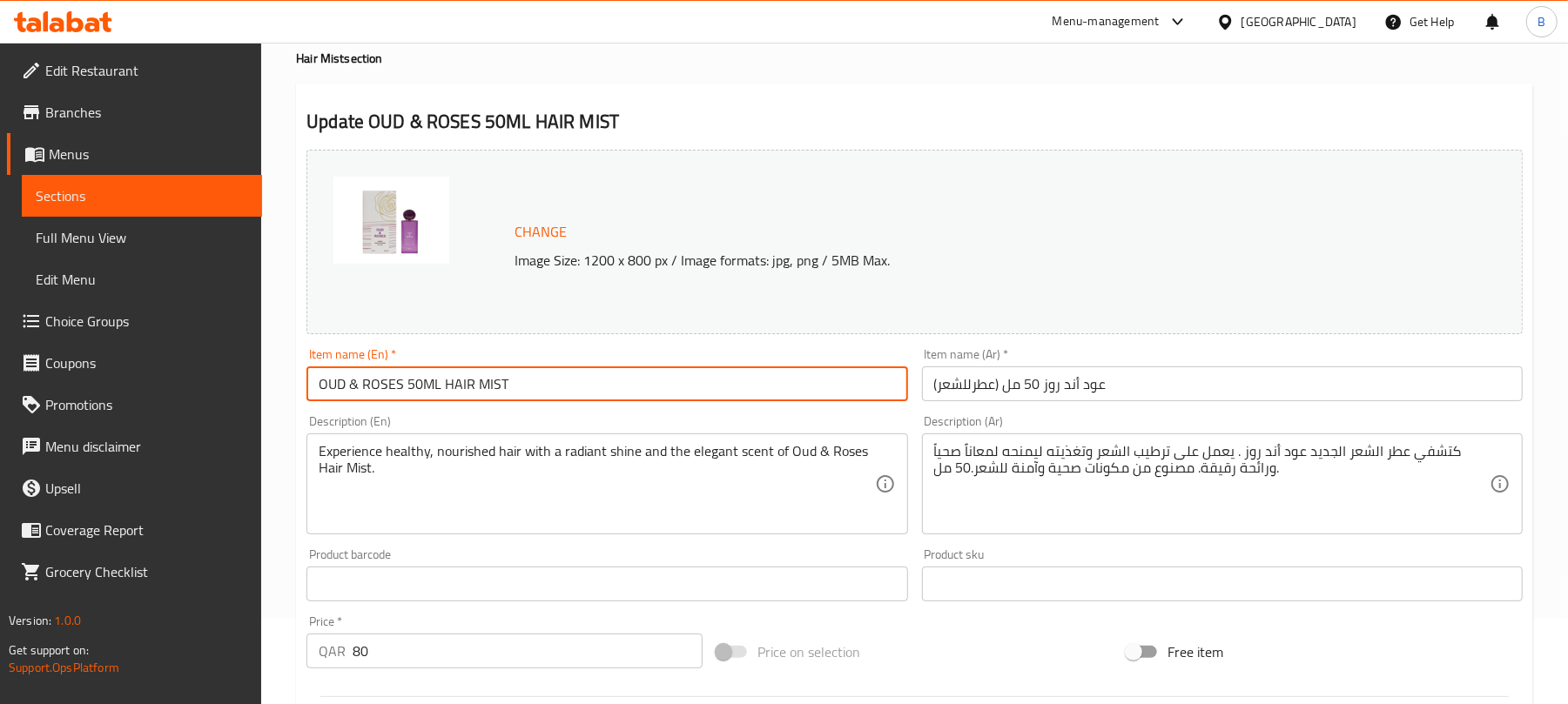
click at [616, 398] on input "OUD & ROSES 50ML HAIR MIST" at bounding box center [607, 383] width 601 height 34
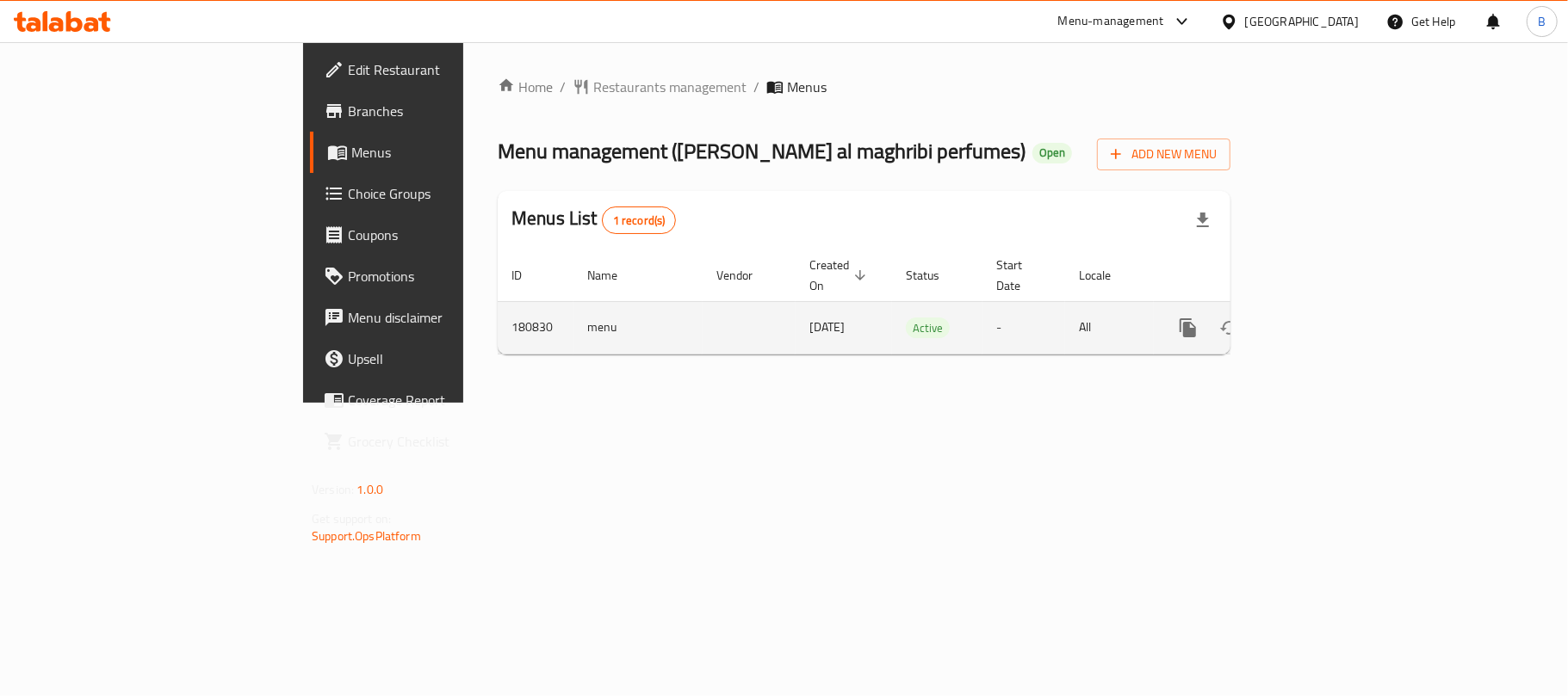
click at [1323, 318] on icon "enhanced table" at bounding box center [1312, 328] width 20 height 20
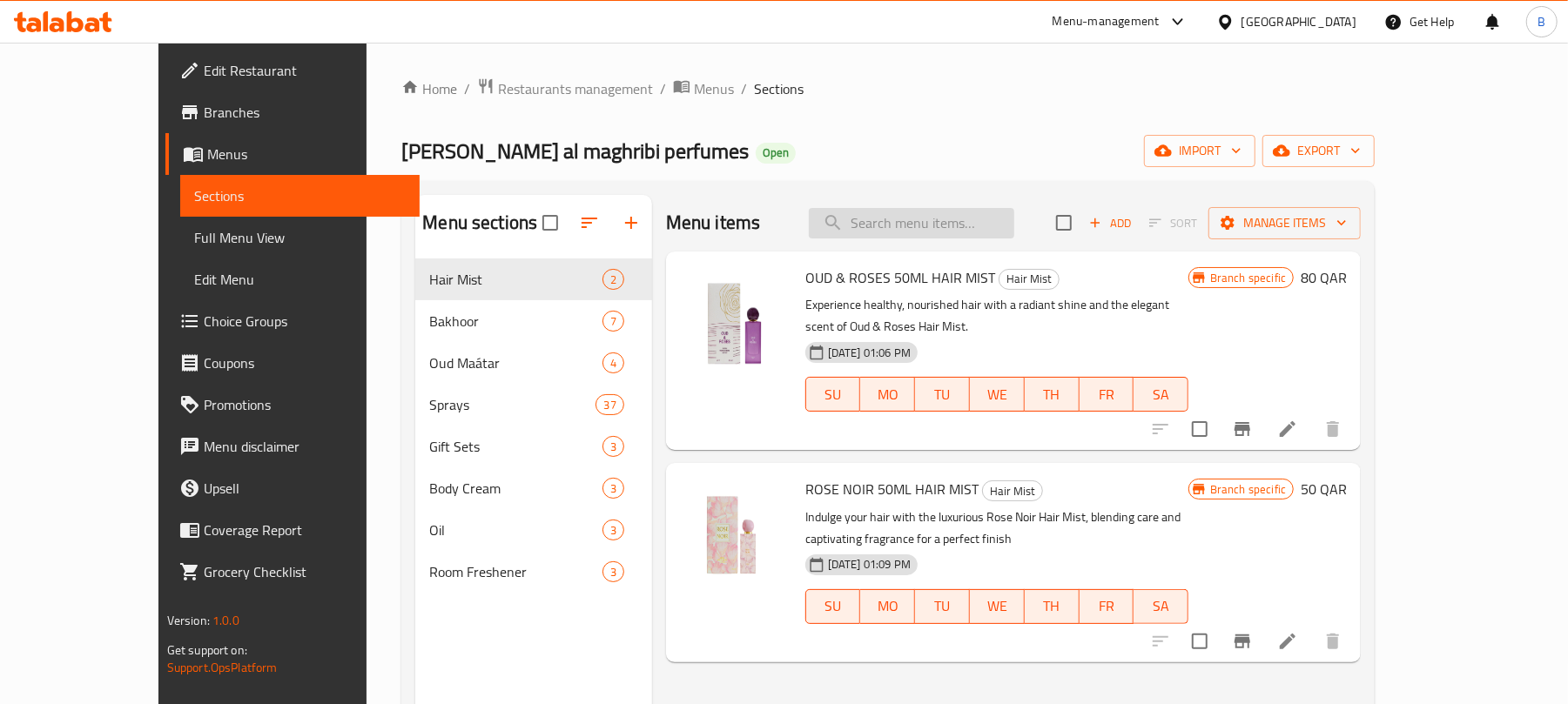
click at [978, 233] on input "search" at bounding box center [910, 223] width 205 height 30
paste input "Arwa 100 Ml"
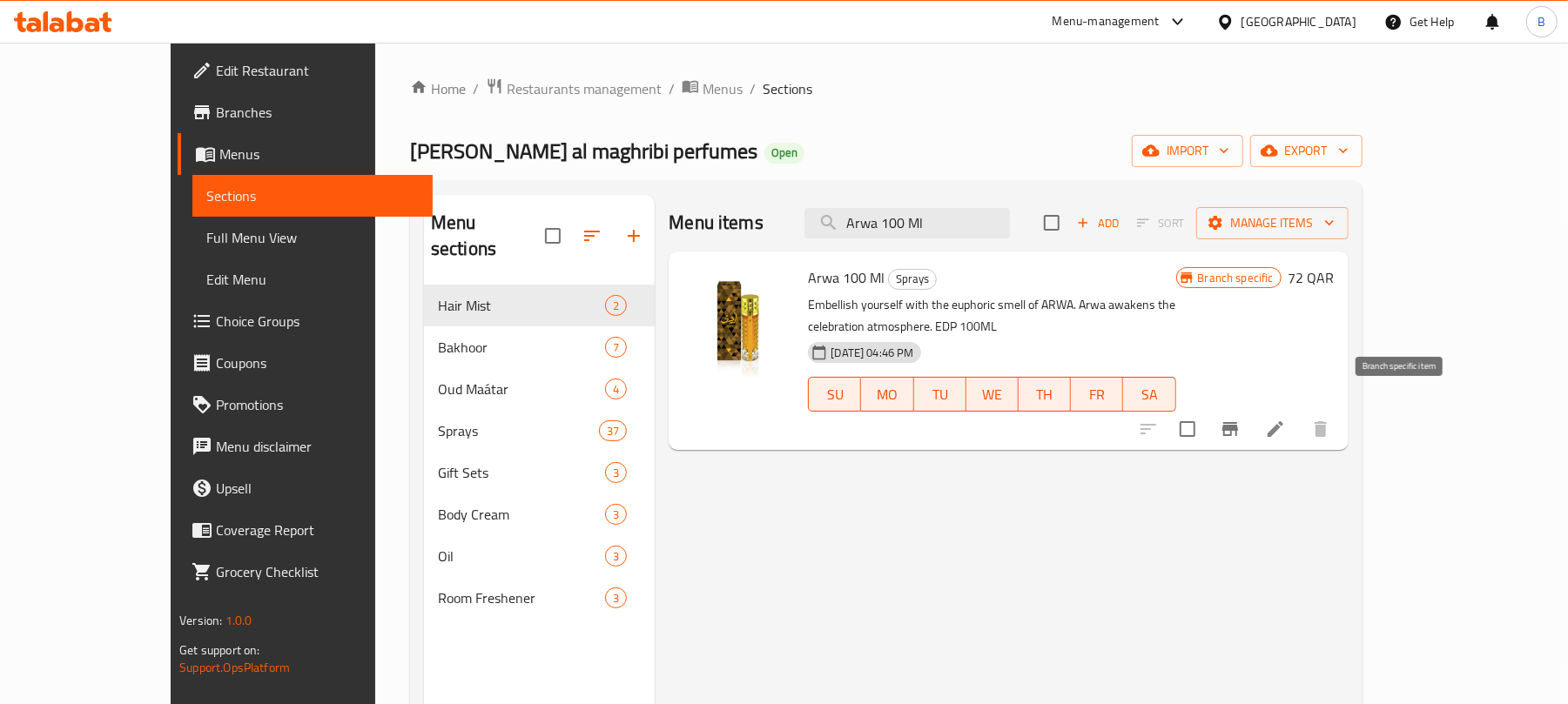
type input "Arwa 100 Ml"
click at [1250, 418] on button "Branch-specific-item" at bounding box center [1230, 429] width 41 height 41
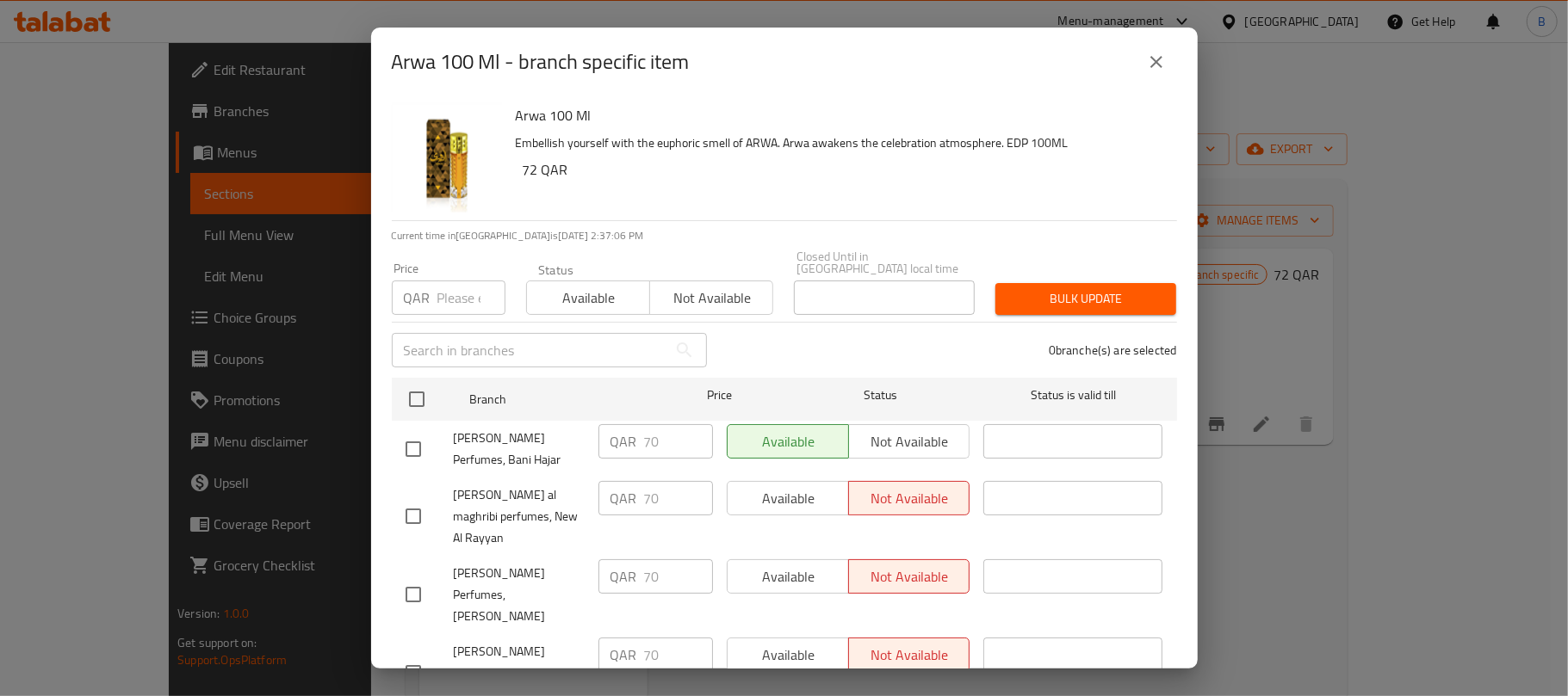
click at [1168, 56] on button "close" at bounding box center [1157, 61] width 41 height 41
